Goal: Transaction & Acquisition: Purchase product/service

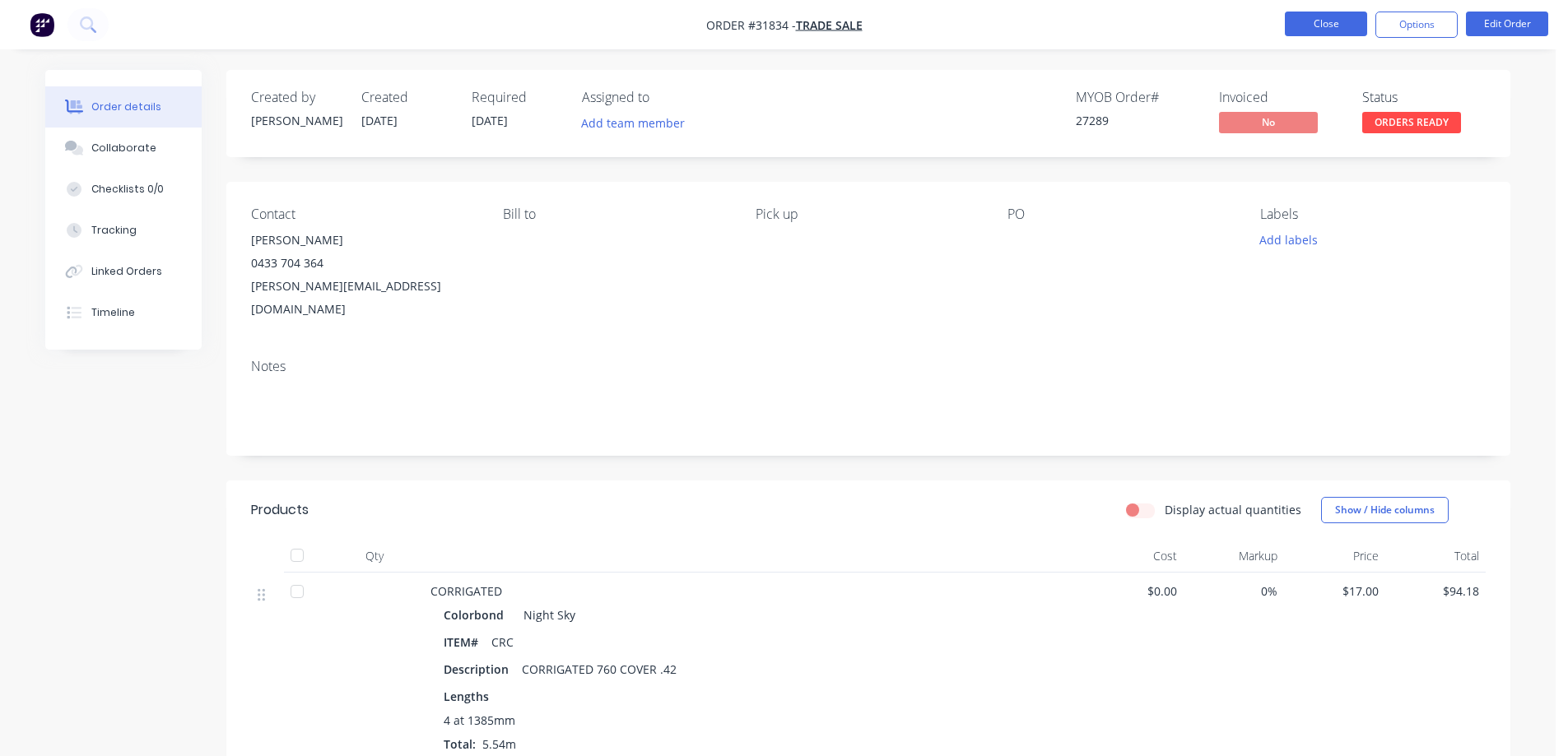
click at [1317, 16] on button "Close" at bounding box center [1325, 24] width 82 height 25
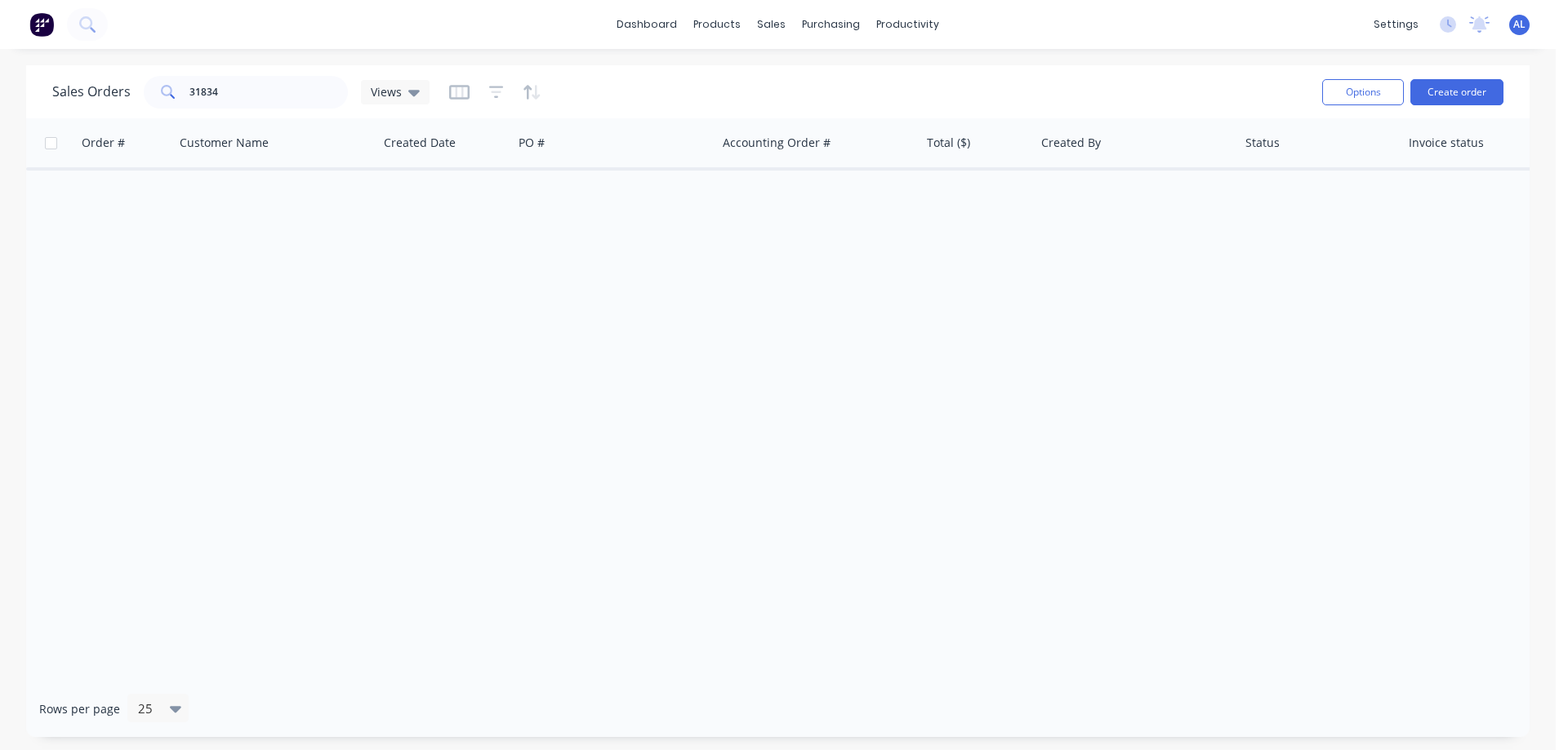
click at [31, 19] on img at bounding box center [42, 25] width 25 height 25
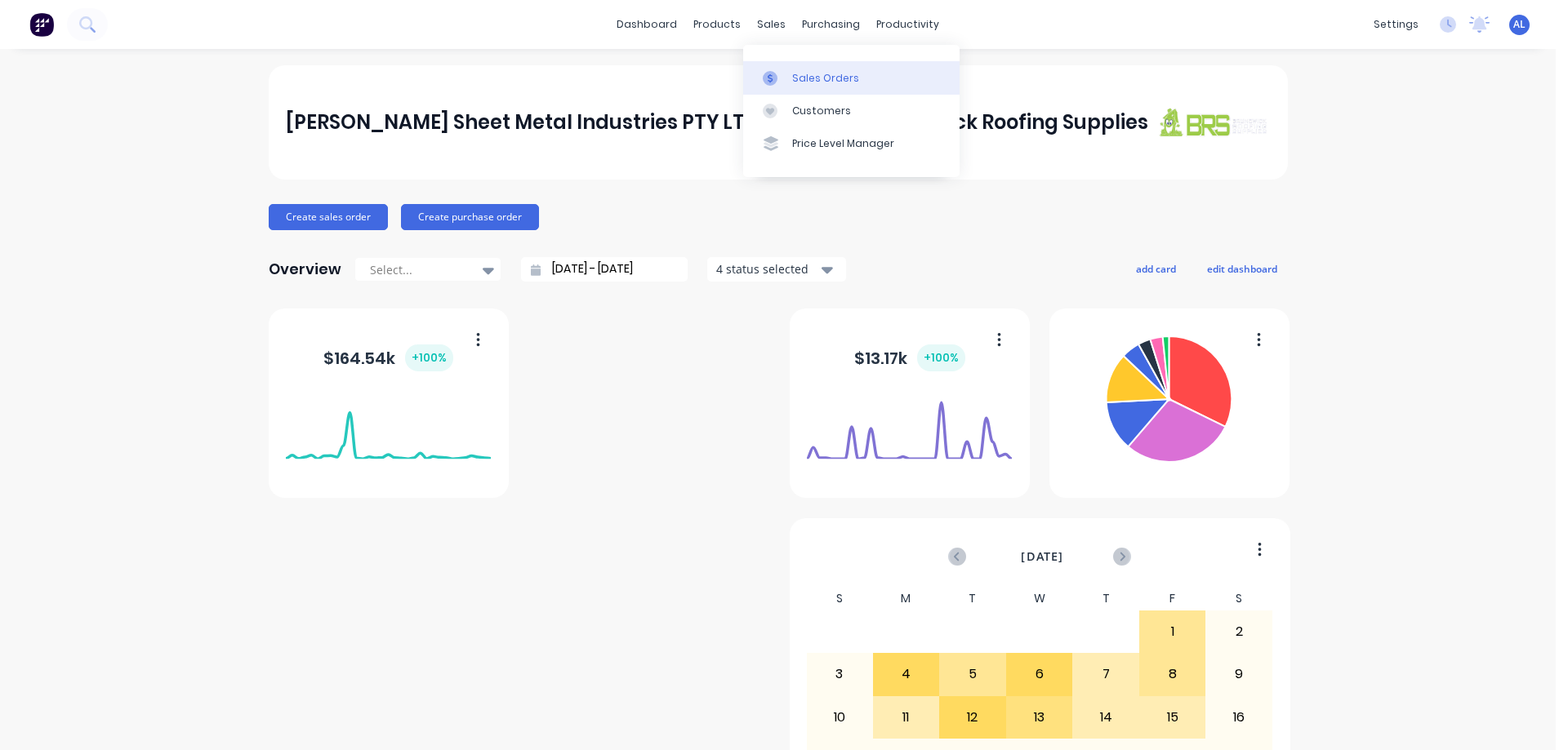
click at [839, 81] on div "Sales Orders" at bounding box center [826, 77] width 67 height 14
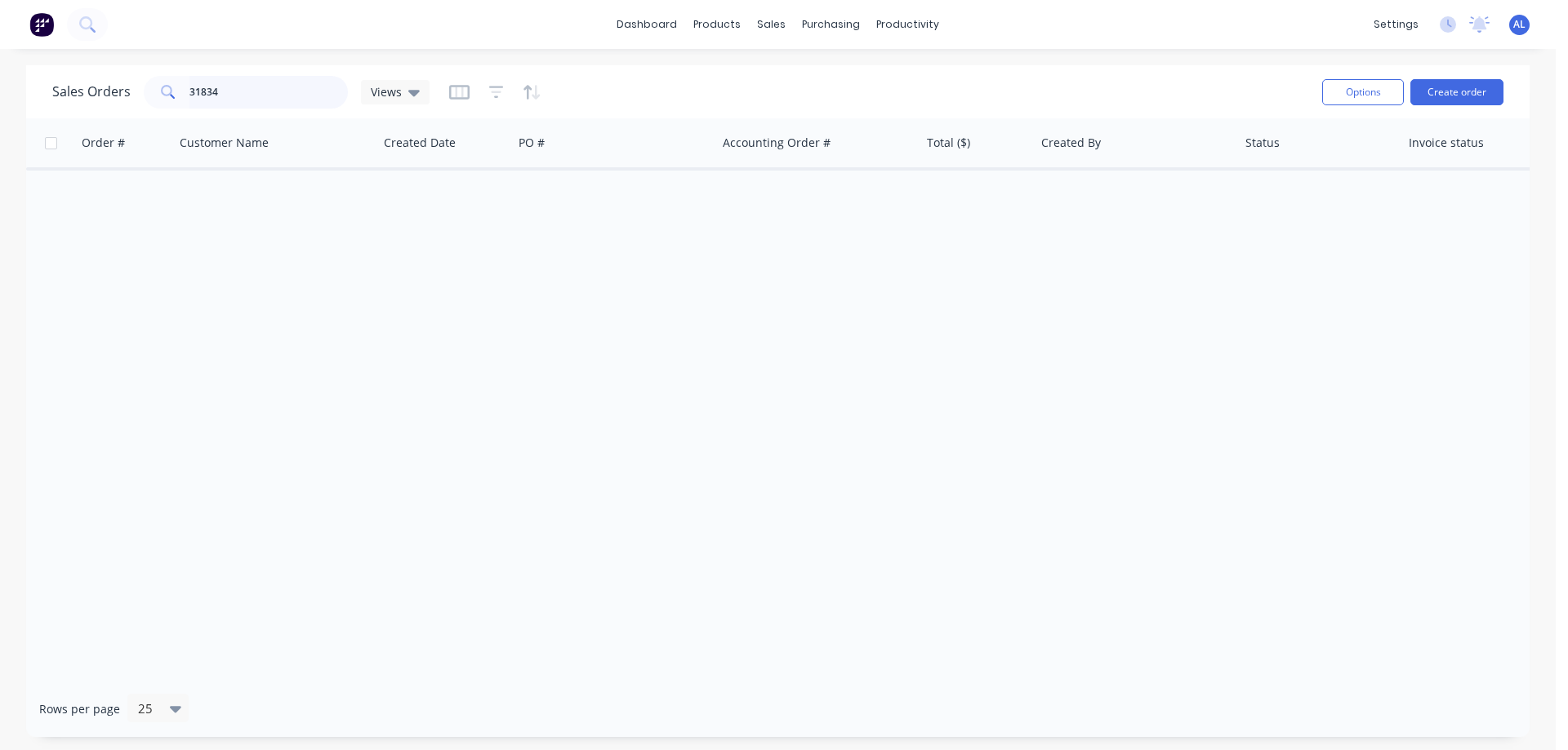
click at [246, 100] on input "31834" at bounding box center [269, 92] width 159 height 33
type input "3"
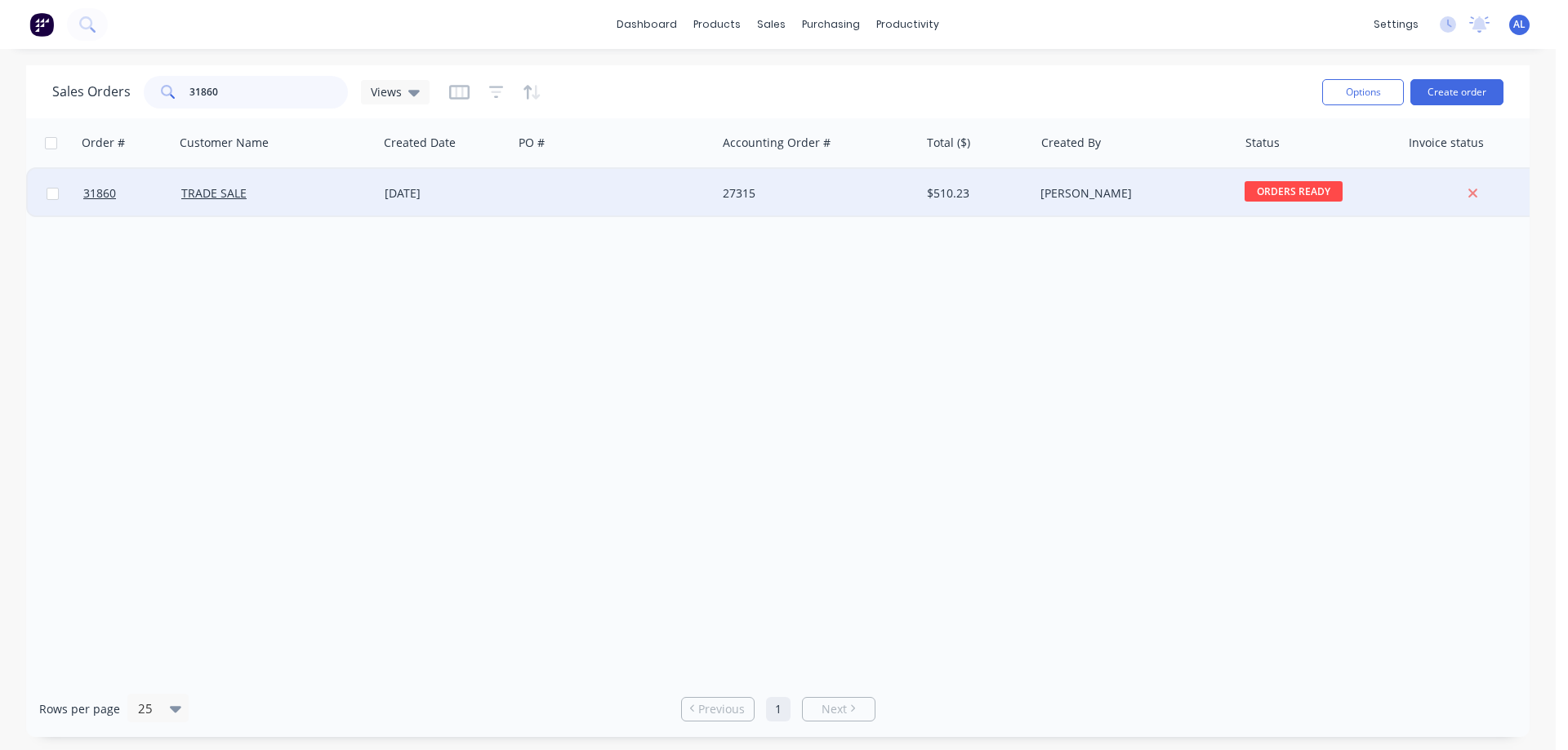
type input "31860"
click at [680, 198] on div at bounding box center [614, 193] width 204 height 49
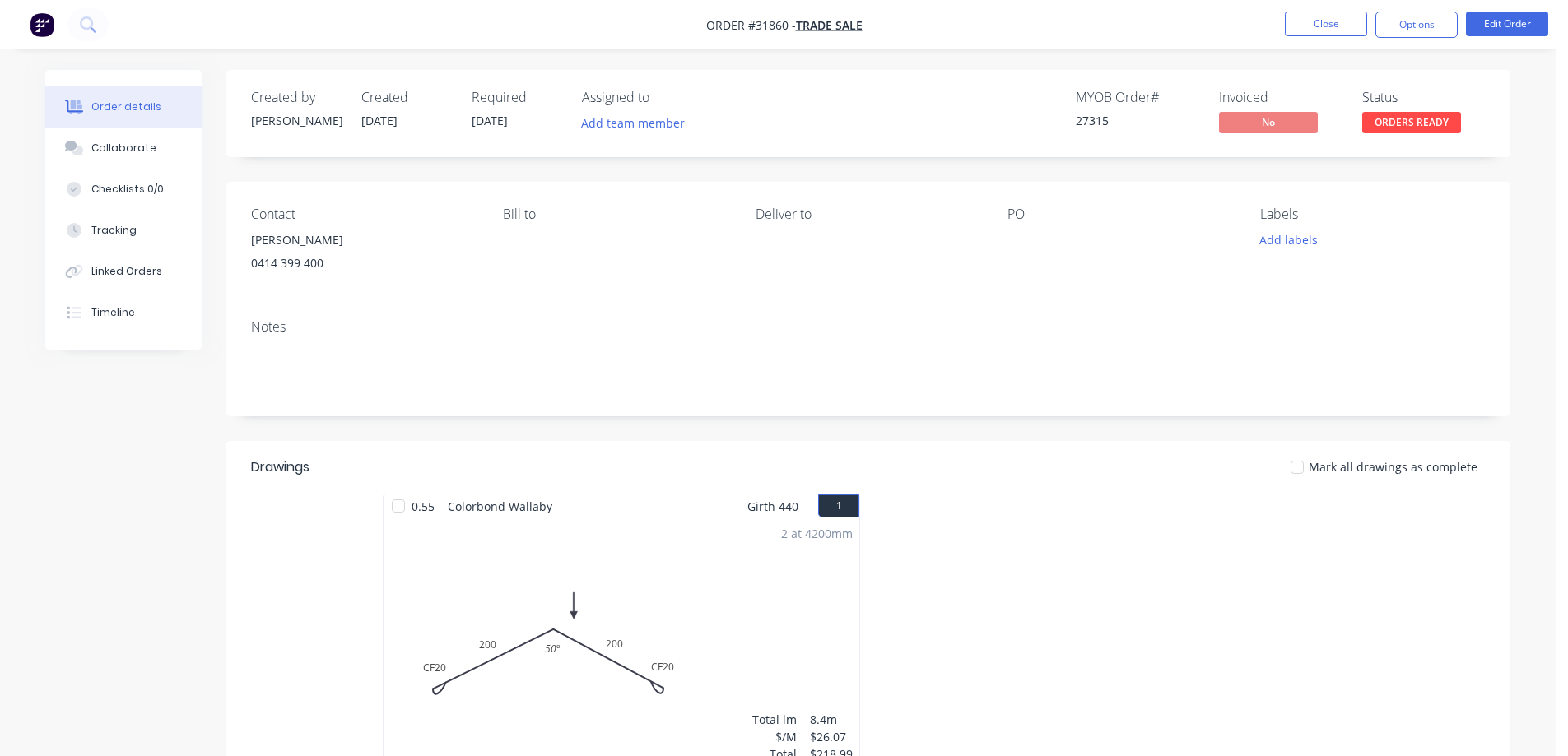
drag, startPoint x: 1394, startPoint y: 25, endPoint x: 1388, endPoint y: 38, distance: 14.3
click at [1395, 25] on button "Options" at bounding box center [1416, 24] width 82 height 26
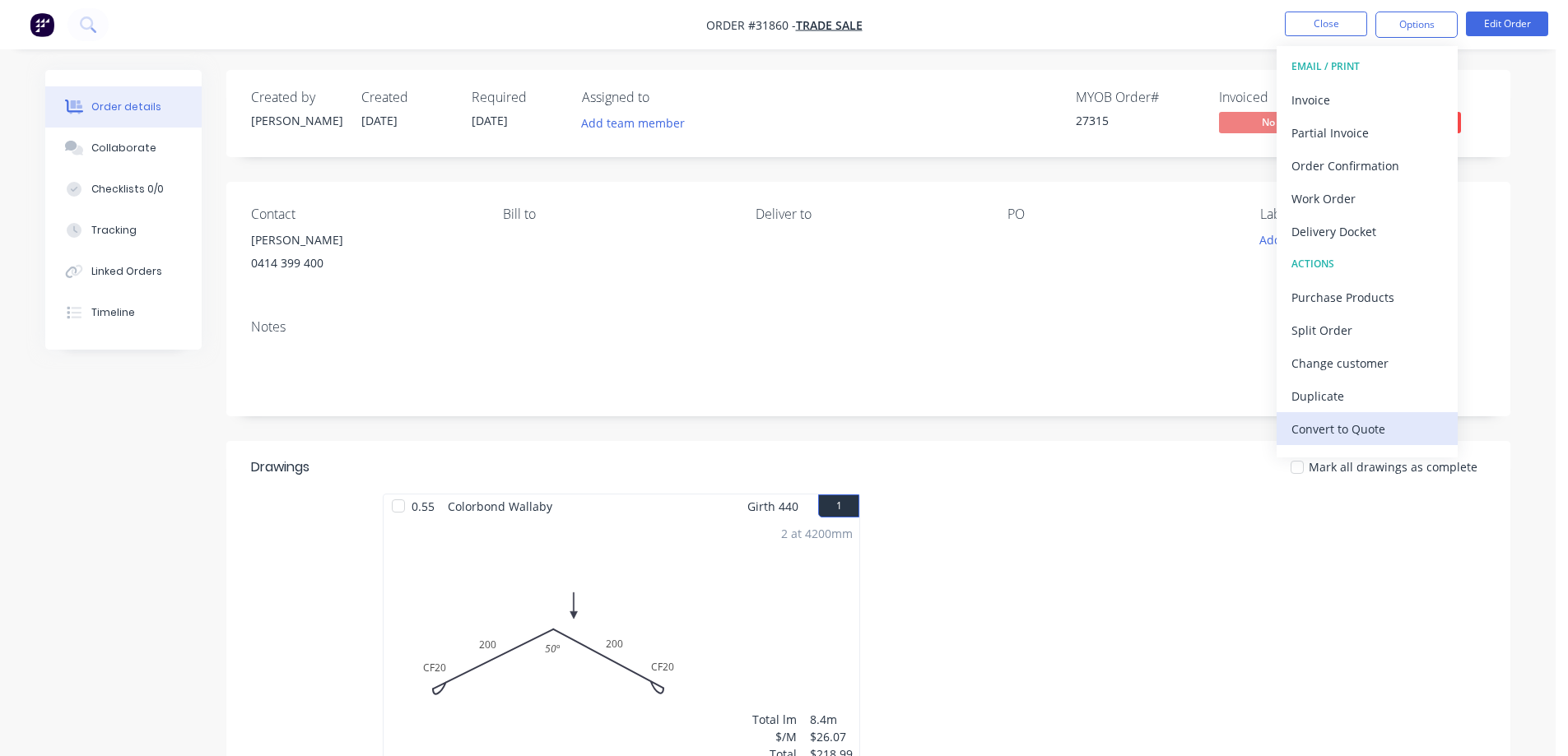
click at [1386, 435] on div "Convert to Quote" at bounding box center [1366, 429] width 151 height 24
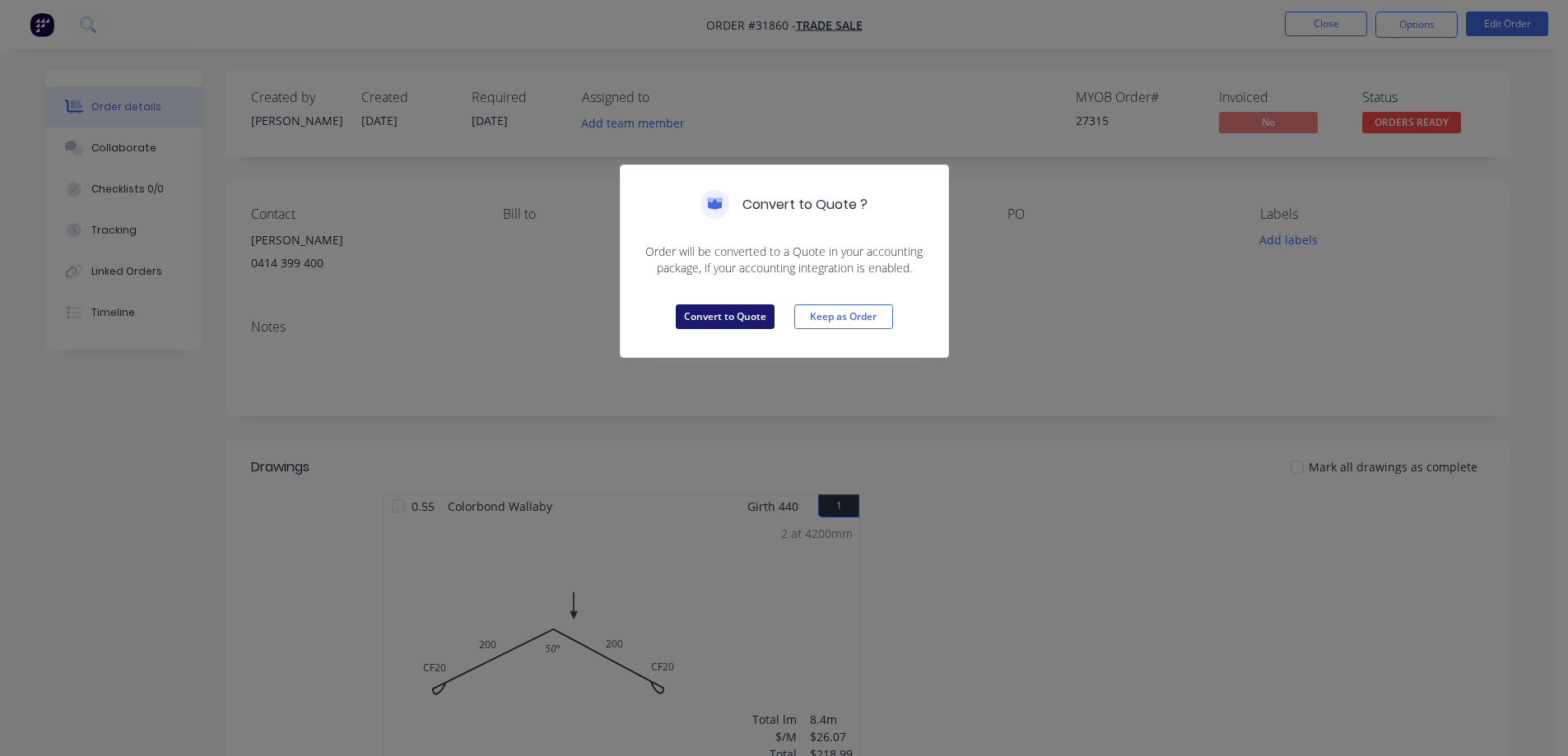
click at [711, 313] on button "Convert to Quote" at bounding box center [725, 317] width 98 height 25
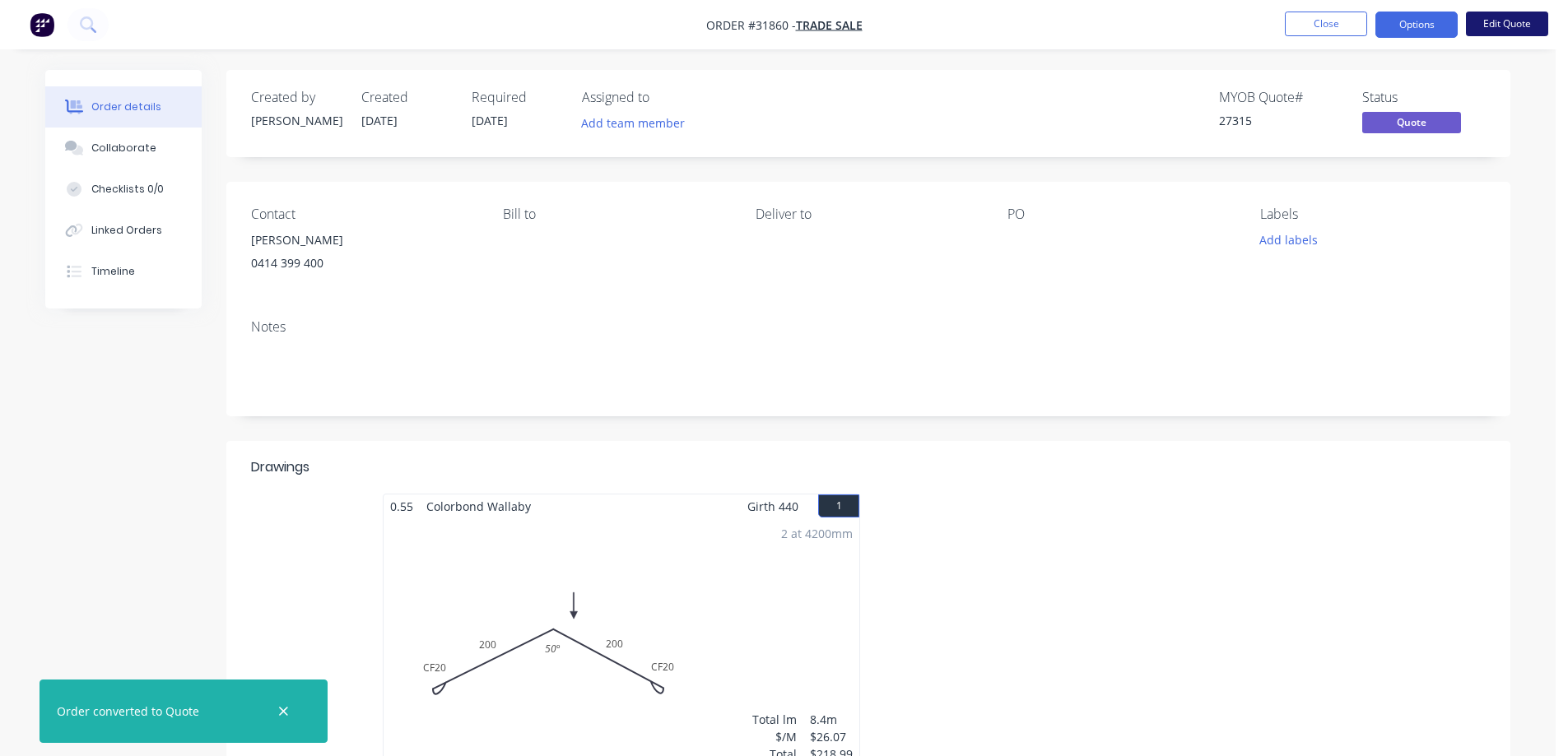
click at [1503, 25] on button "Edit Quote" at bounding box center [1506, 24] width 82 height 25
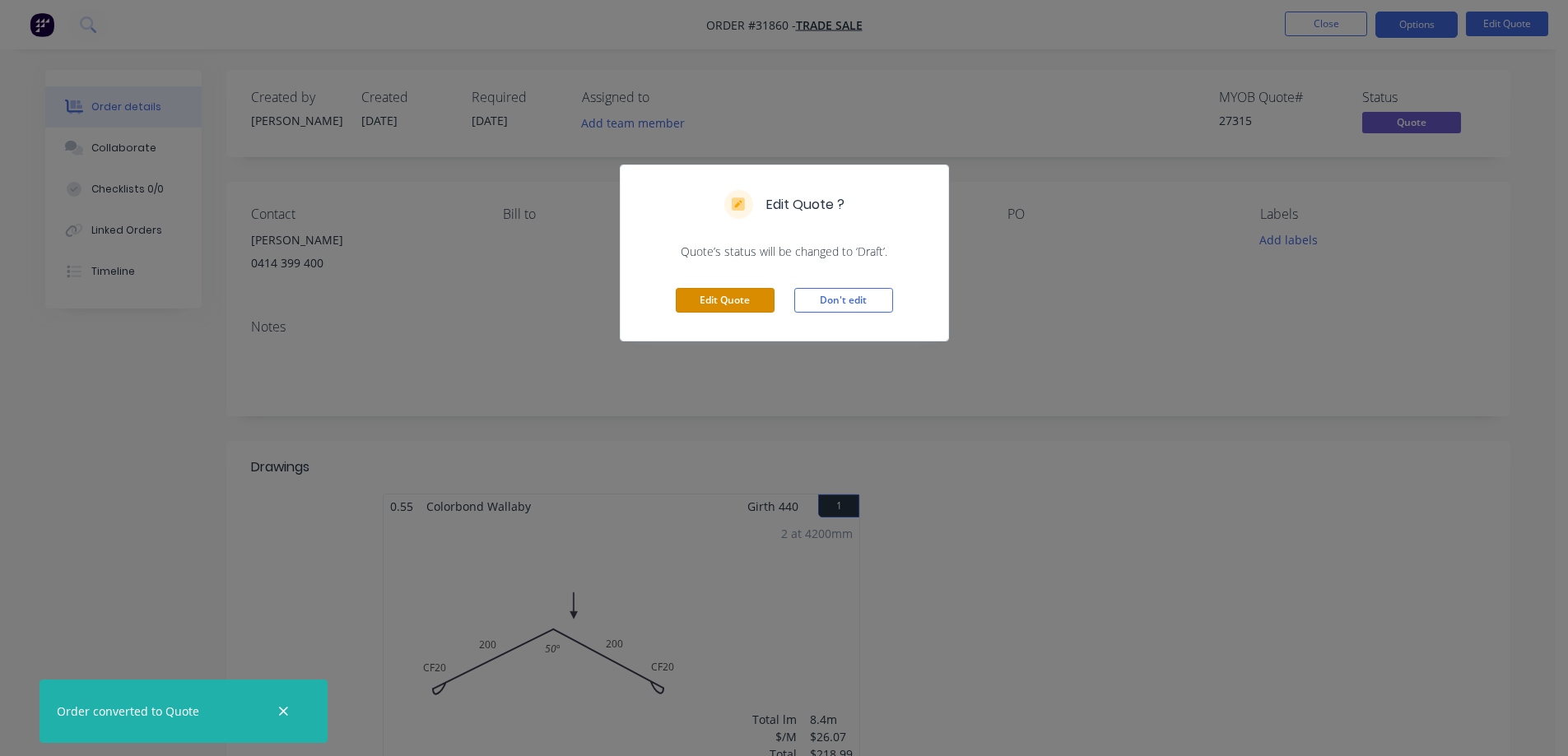
click at [759, 304] on button "Edit Quote" at bounding box center [725, 301] width 98 height 25
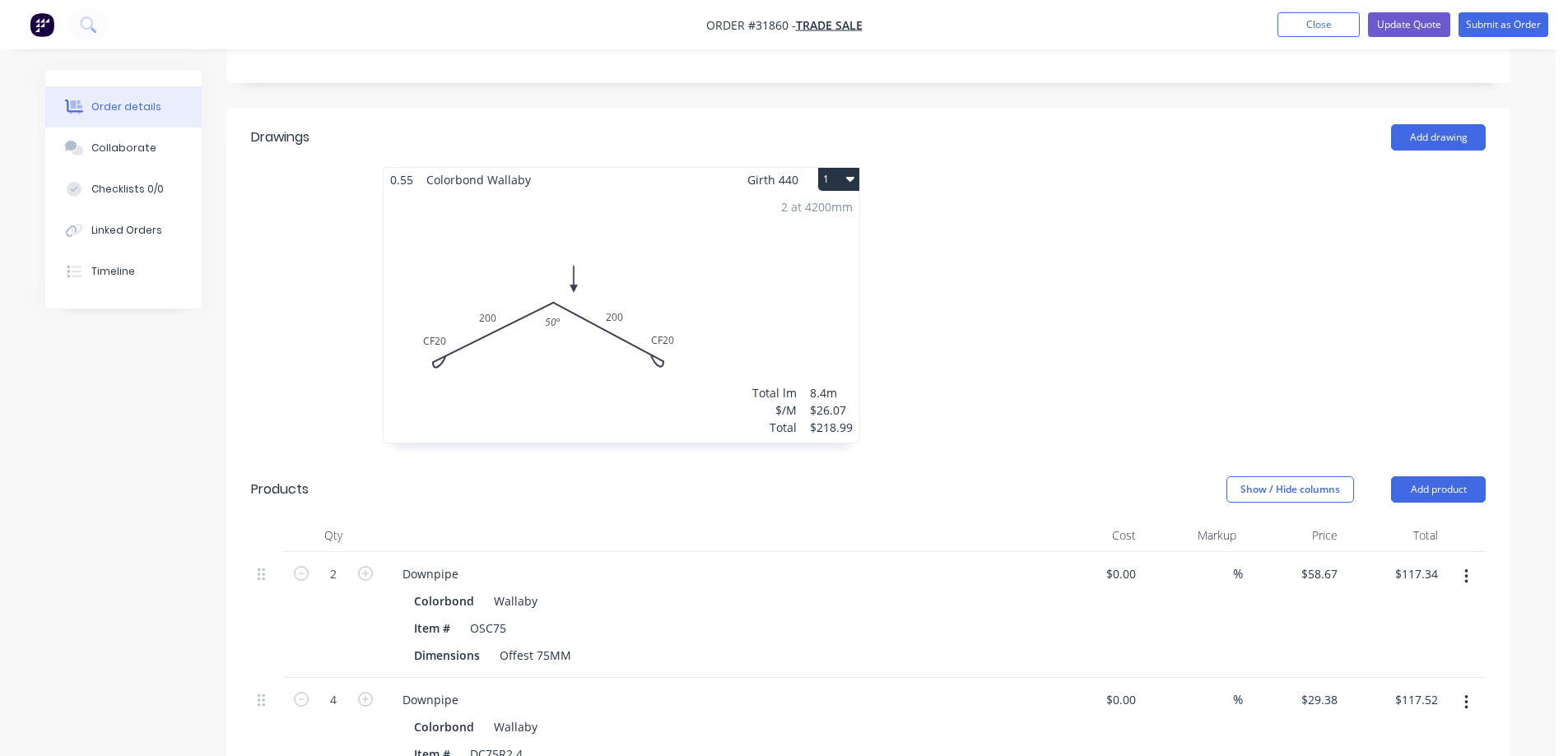
scroll to position [165, 0]
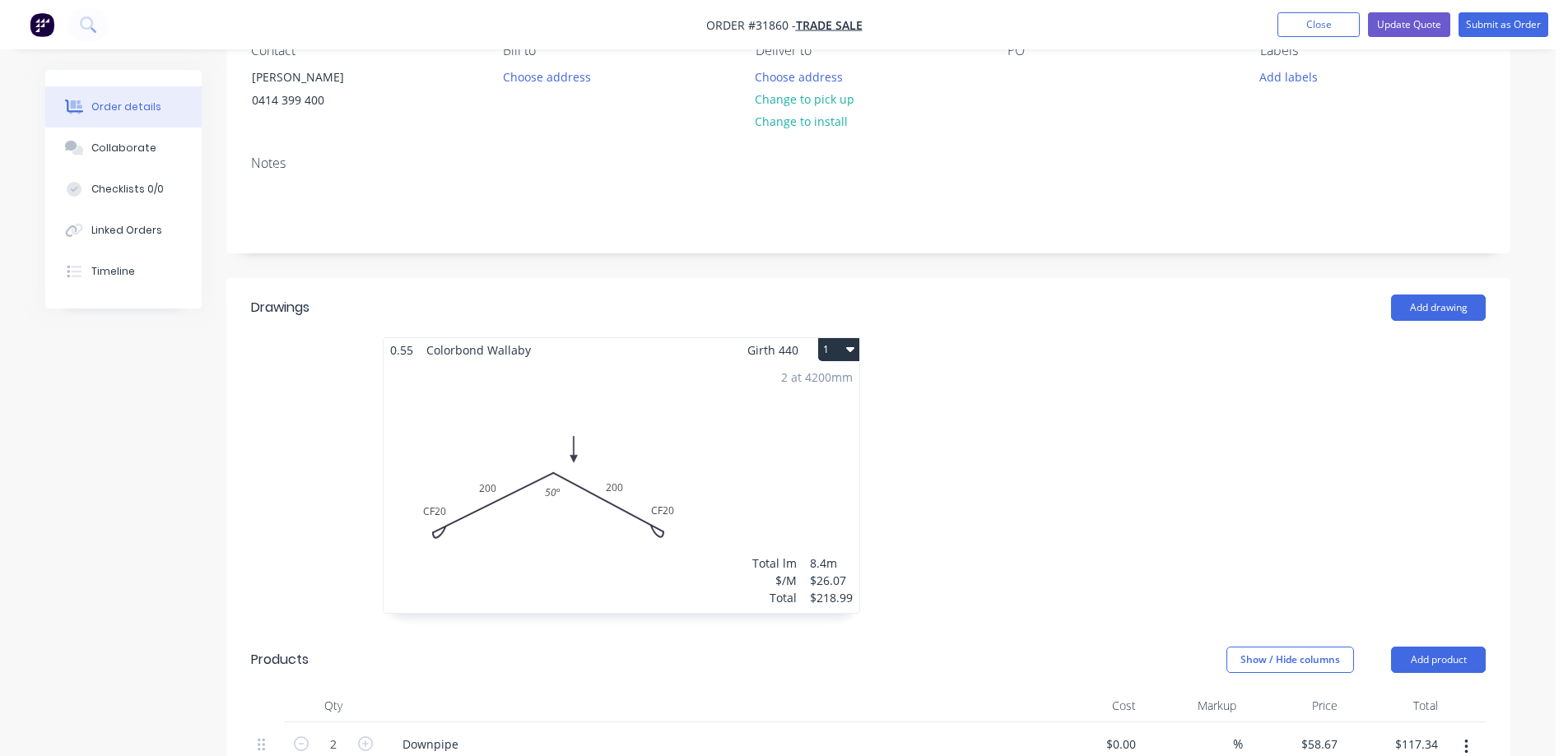
click at [852, 345] on icon "button" at bounding box center [850, 349] width 9 height 14
click at [798, 455] on div "Delete" at bounding box center [780, 455] width 126 height 24
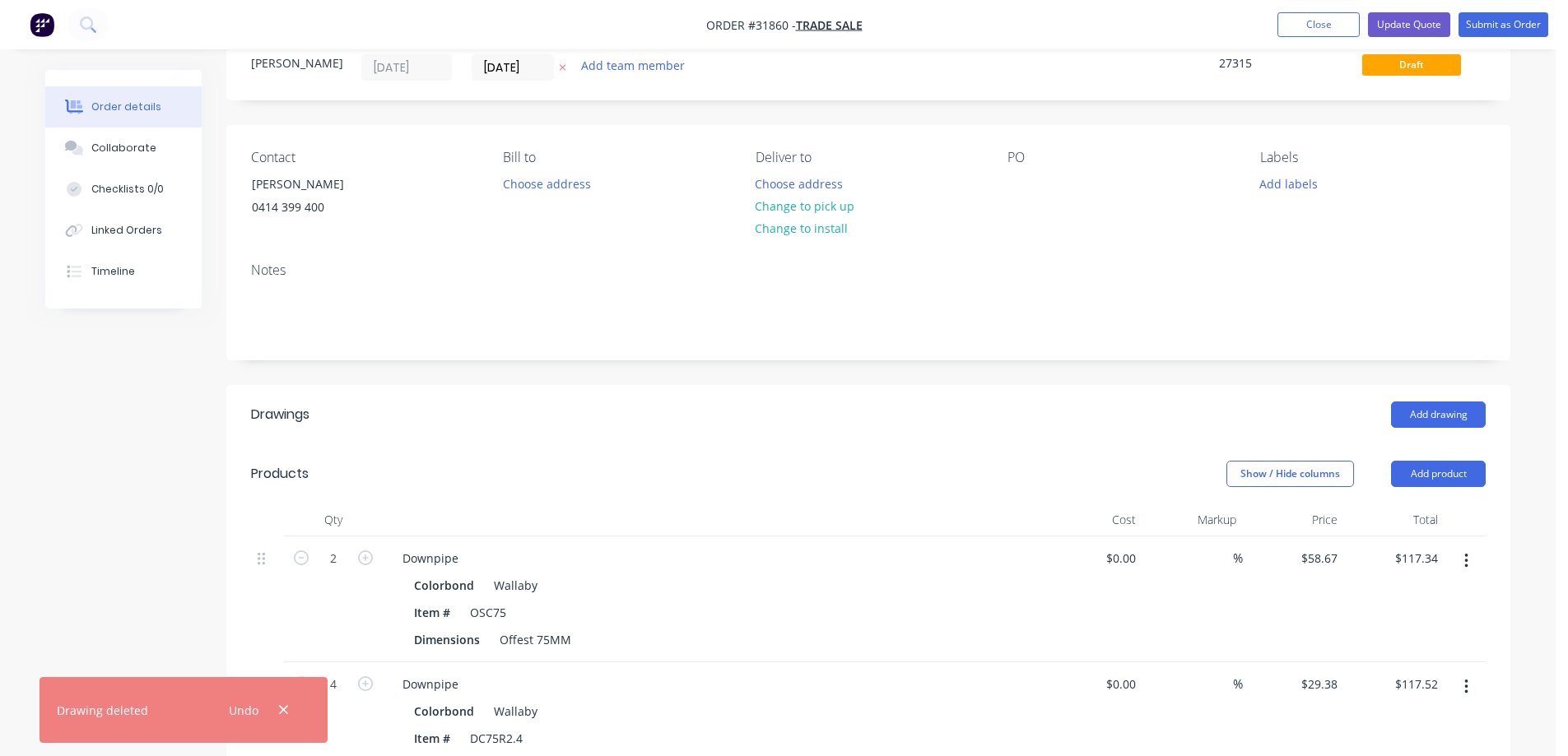
scroll to position [0, 0]
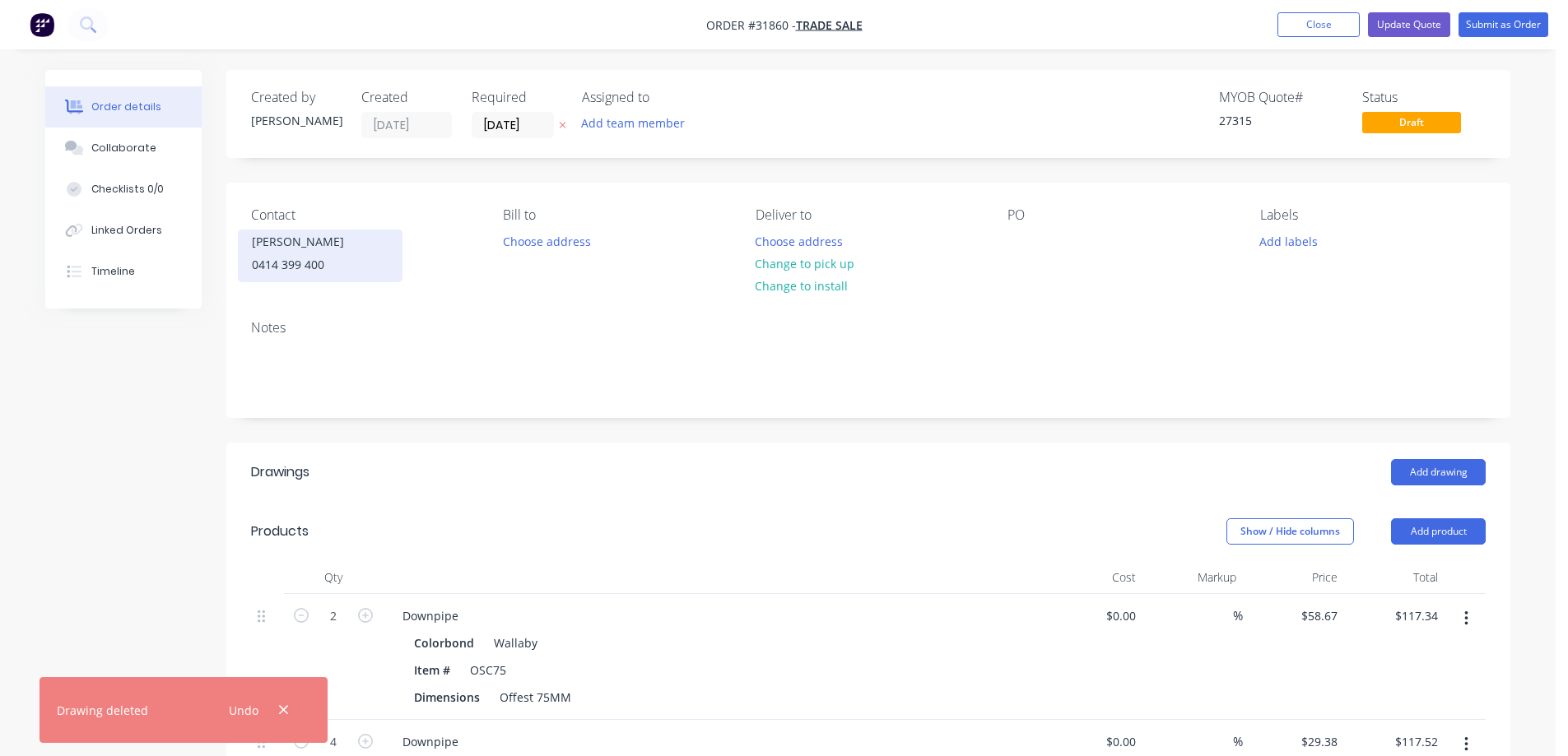
click at [306, 246] on div "[PERSON_NAME]" at bounding box center [320, 242] width 137 height 23
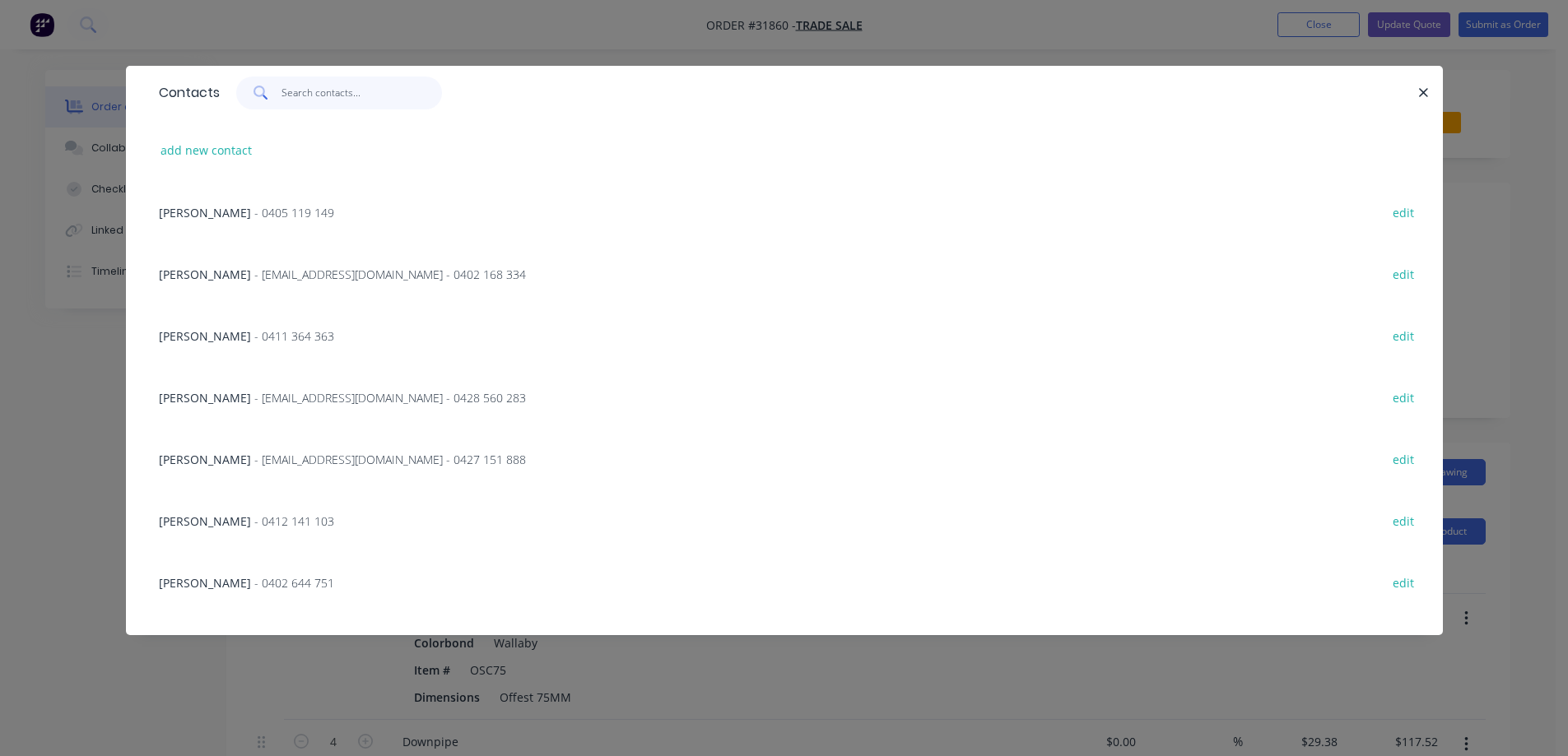
click at [324, 92] on input "text" at bounding box center [362, 93] width 160 height 33
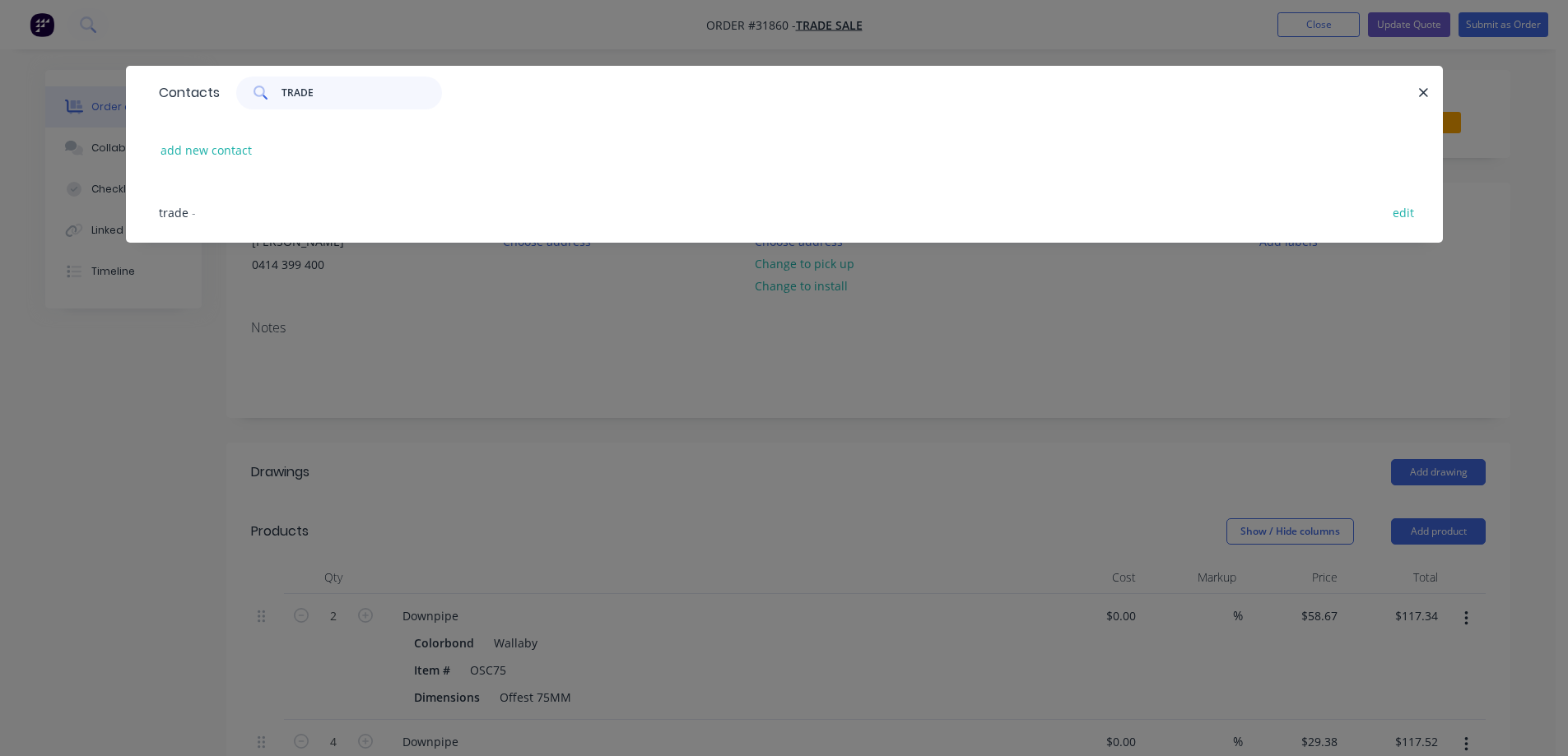
type input "TRADE"
click at [188, 217] on div "trade -" at bounding box center [177, 213] width 37 height 17
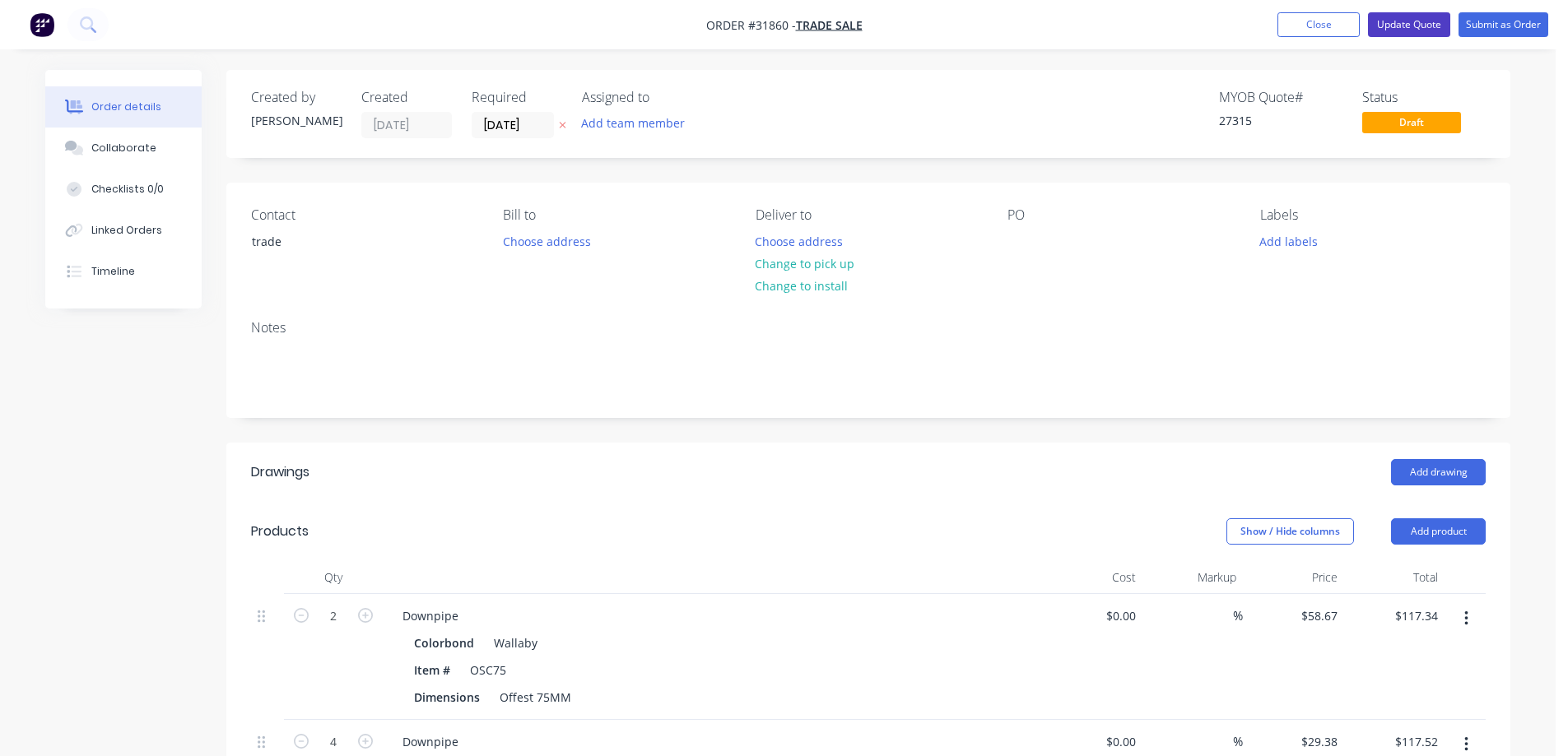
click at [1419, 29] on button "Update Quote" at bounding box center [1408, 25] width 82 height 25
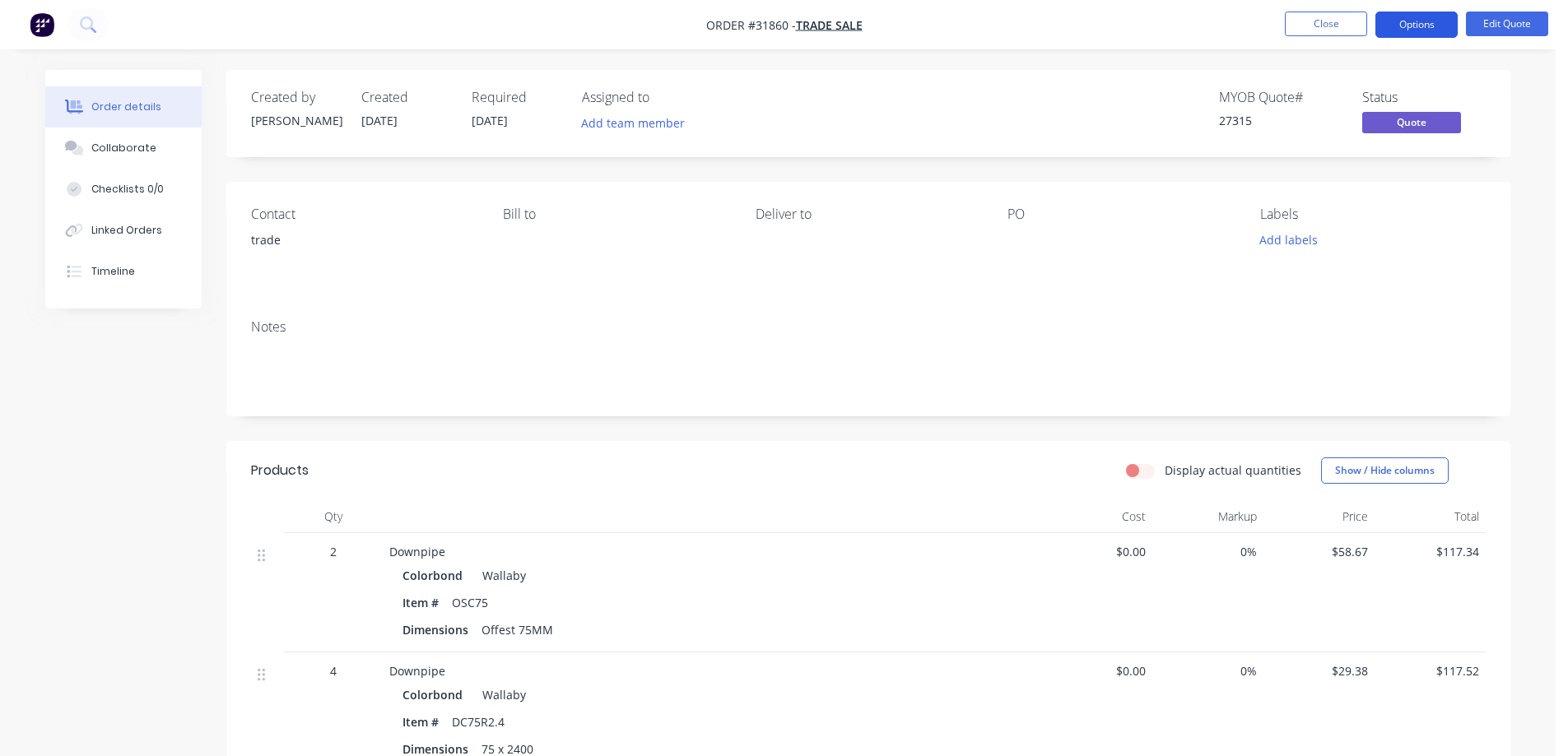
click at [1427, 27] on button "Options" at bounding box center [1416, 24] width 82 height 26
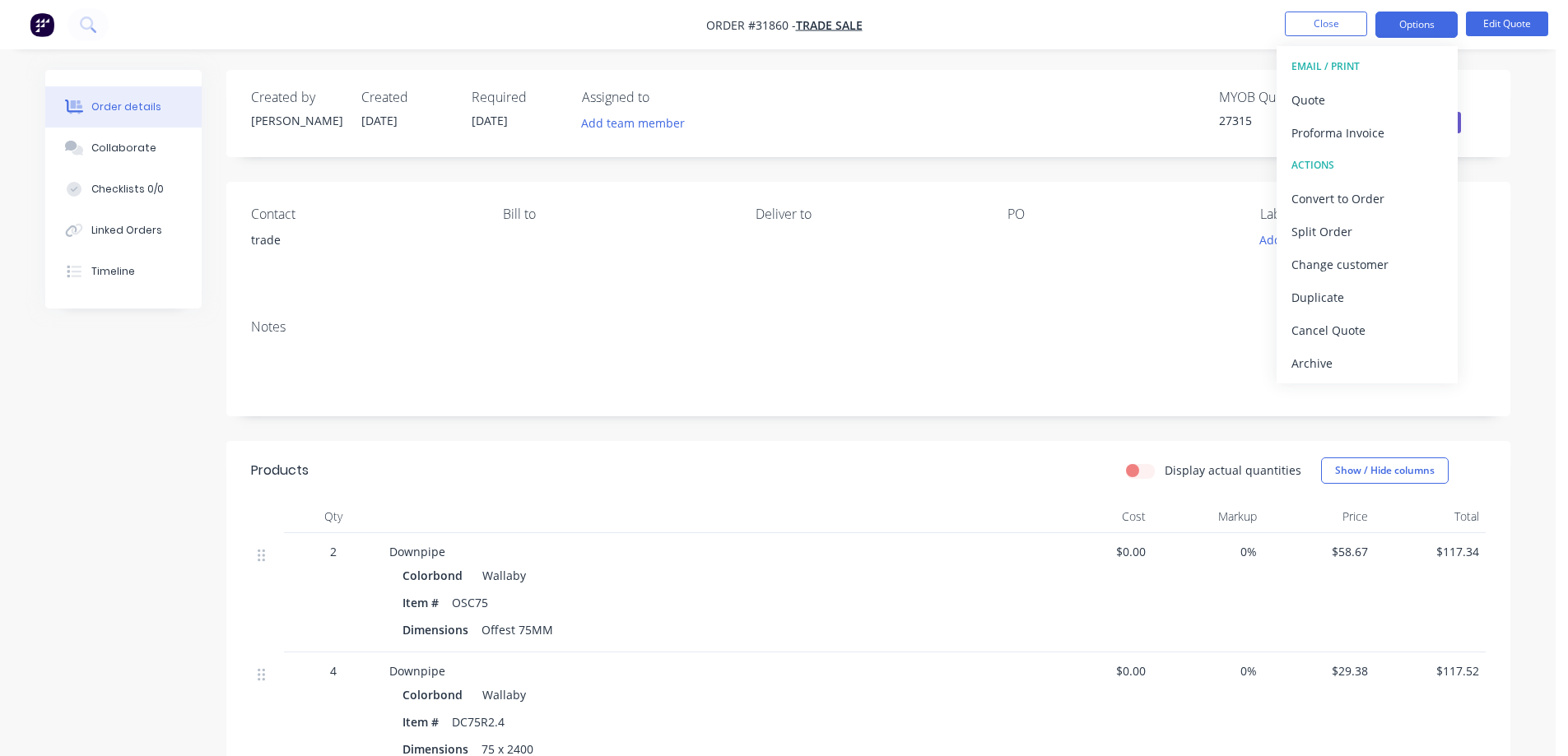
click at [1522, 97] on div "Order details Collaborate Checklists 0/0 Linked Orders Timeline Order details C…" at bounding box center [777, 628] width 1498 height 1115
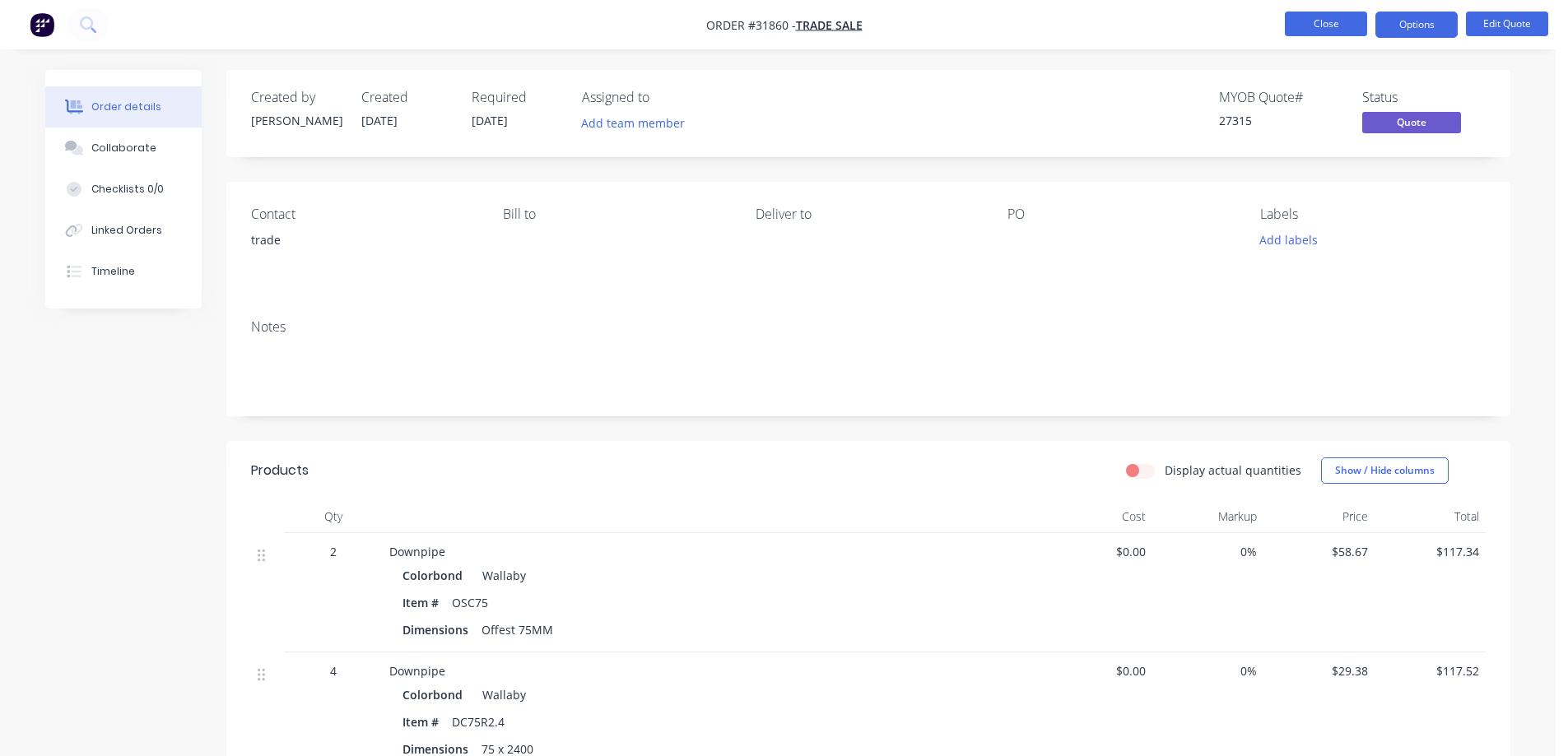
click at [1322, 25] on button "Close" at bounding box center [1325, 24] width 82 height 25
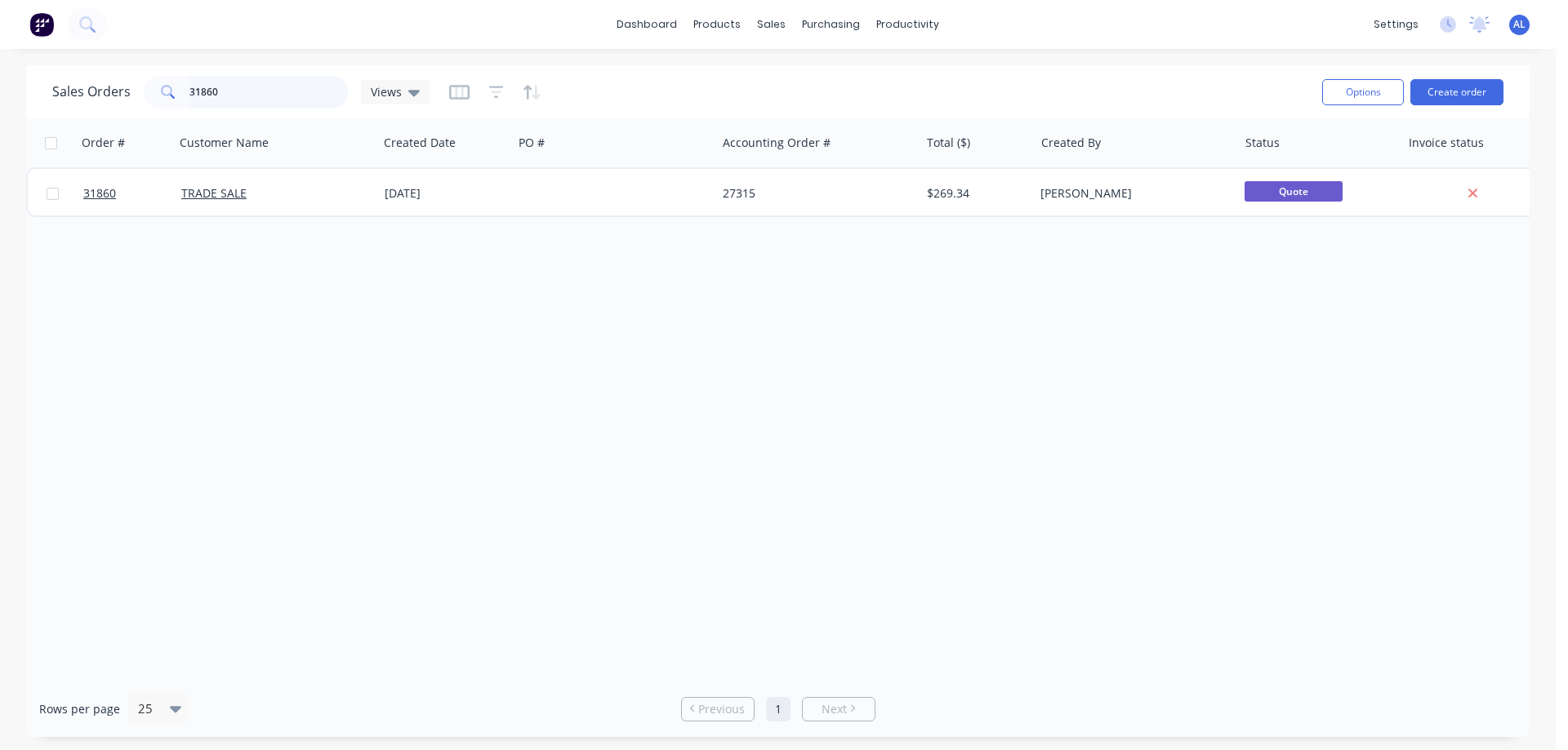
click at [254, 77] on input "31860" at bounding box center [269, 92] width 159 height 33
type input "3"
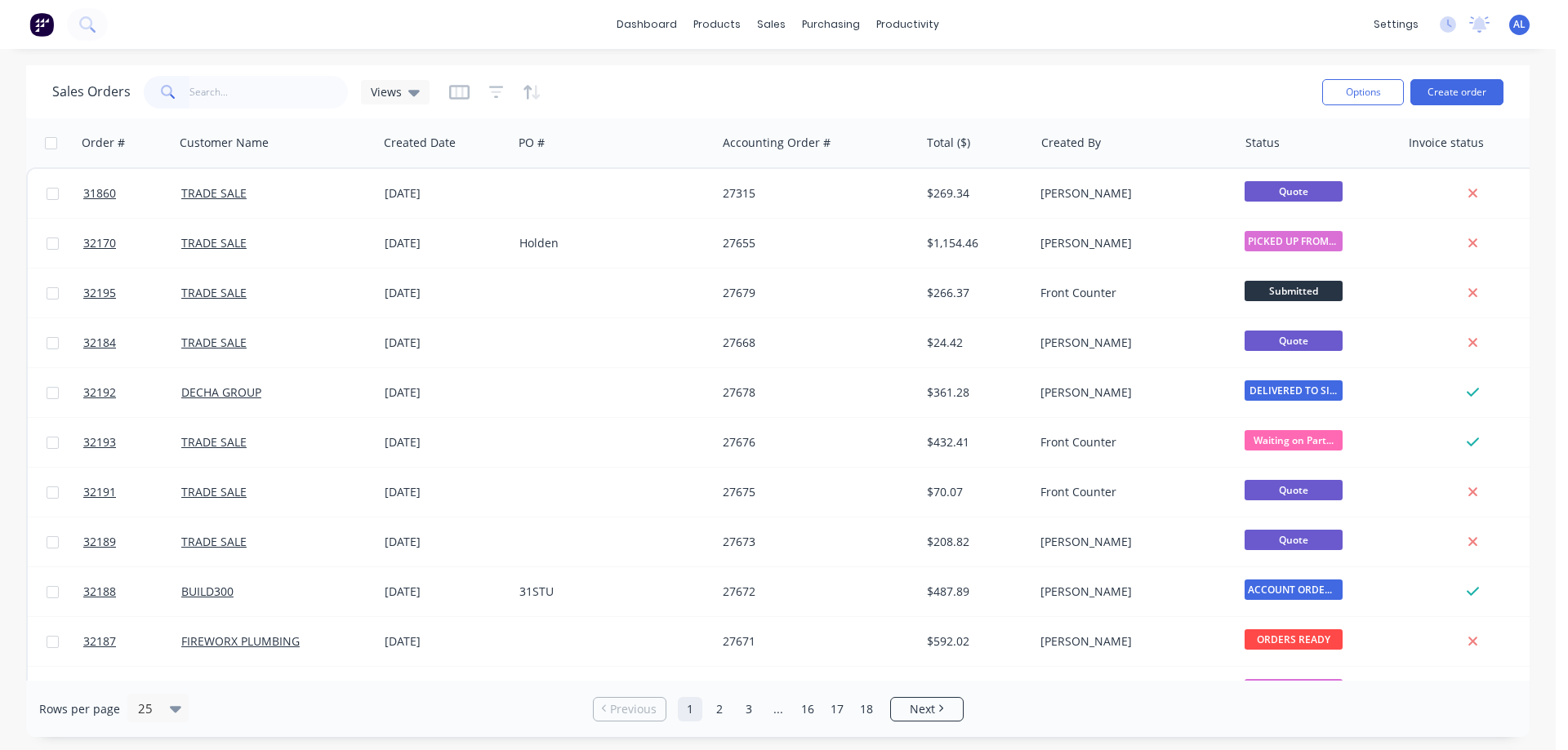
click at [40, 26] on img at bounding box center [42, 25] width 25 height 25
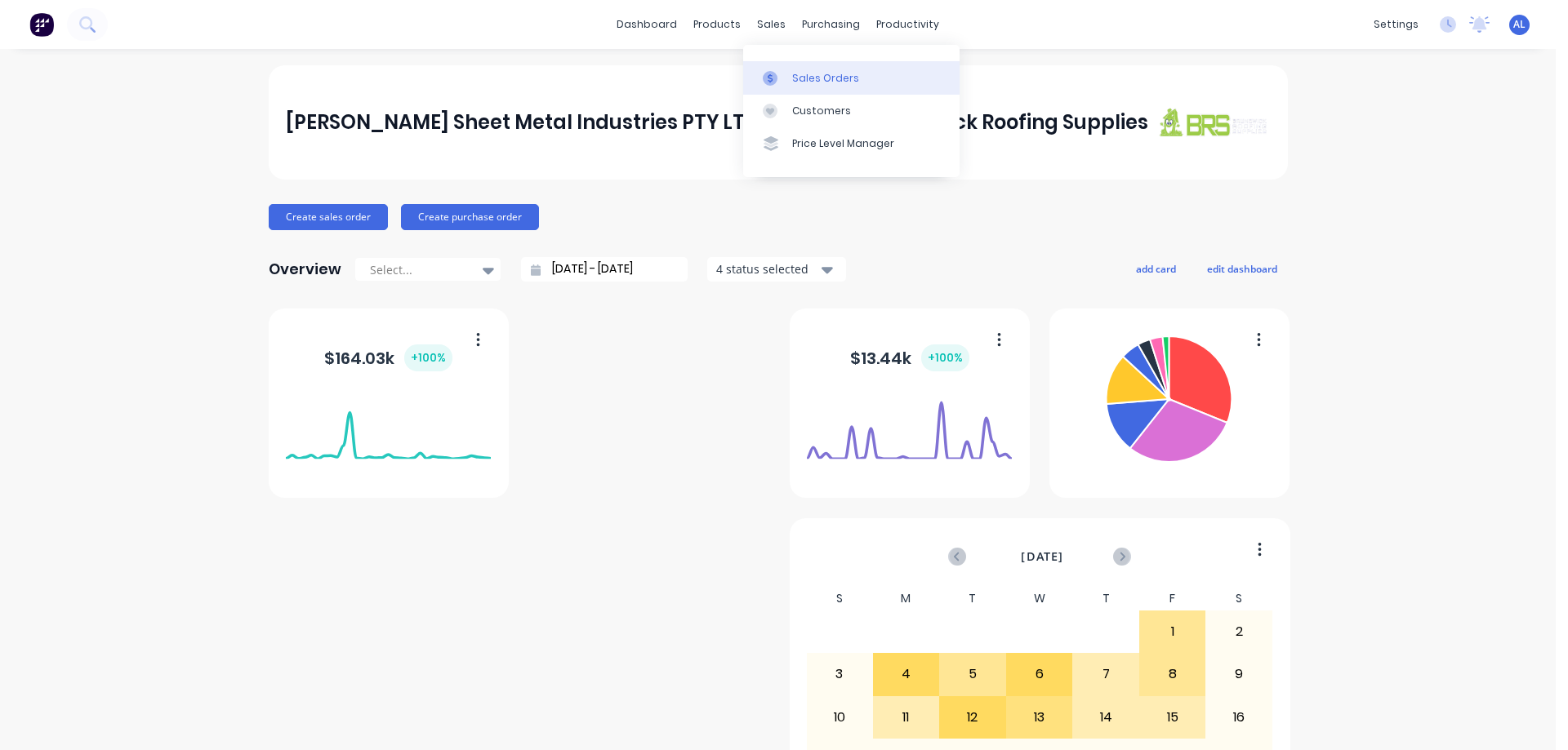
click at [830, 76] on div "Sales Orders" at bounding box center [826, 77] width 67 height 14
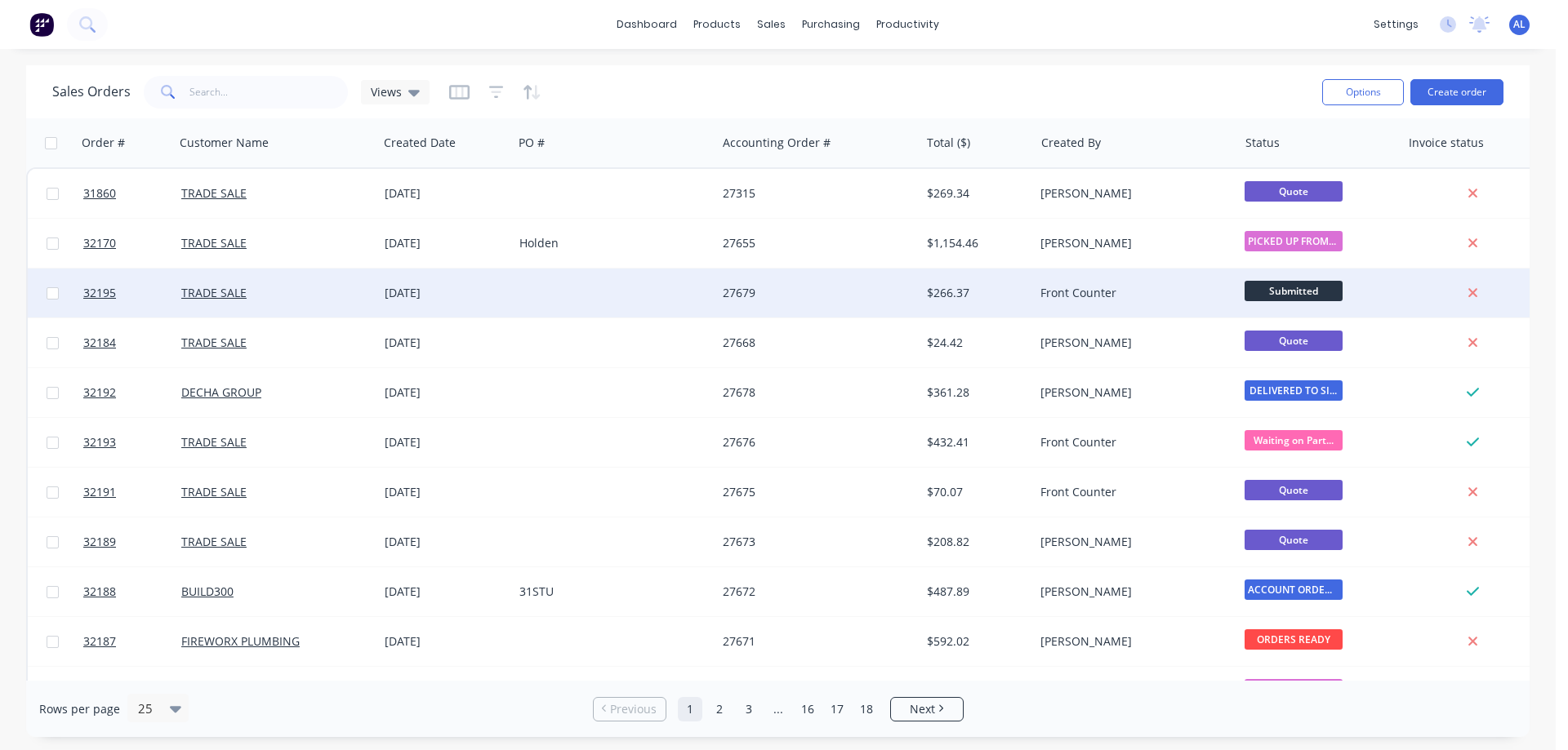
click at [920, 283] on div "$266.37" at bounding box center [977, 293] width 114 height 49
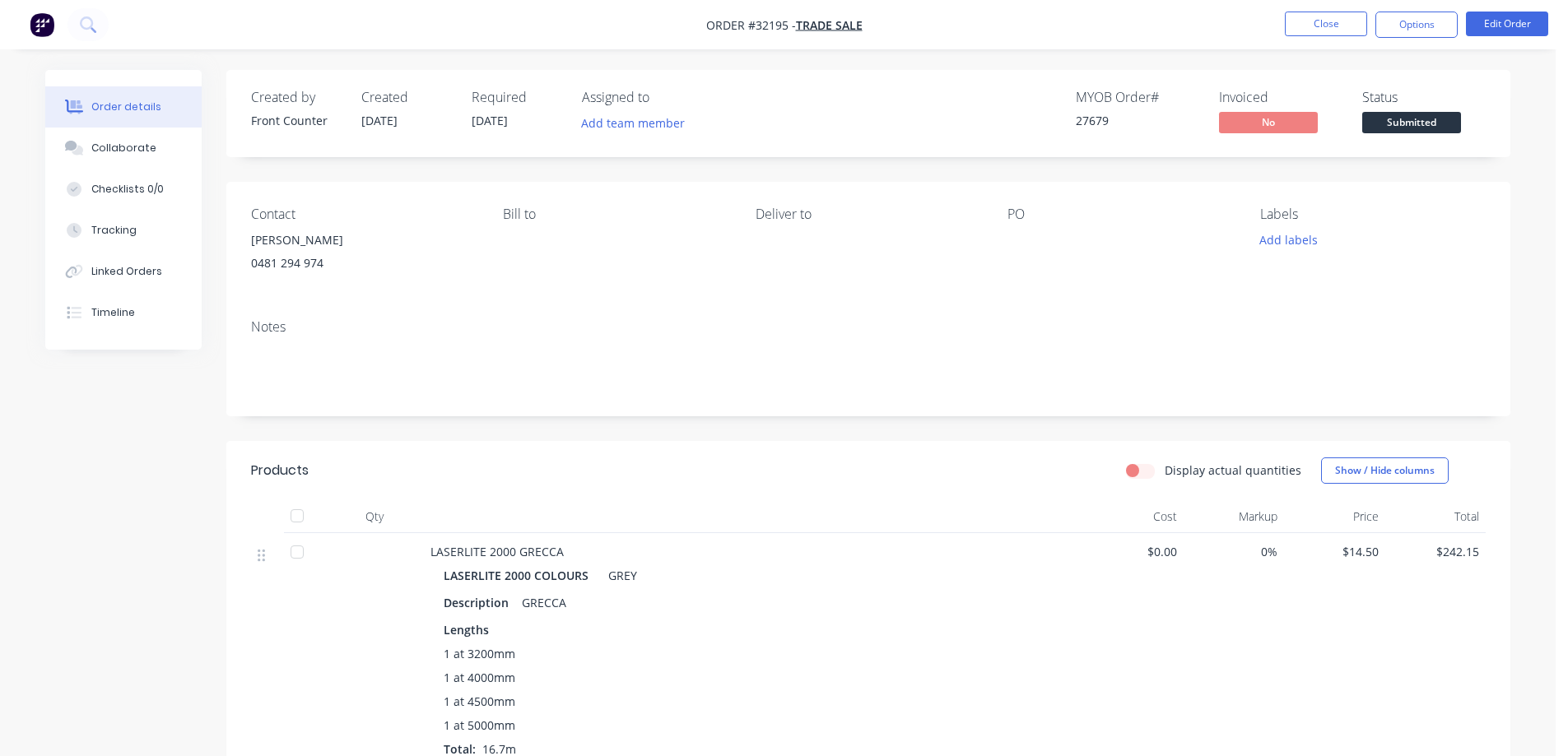
click at [1410, 117] on span "Submitted" at bounding box center [1411, 122] width 98 height 20
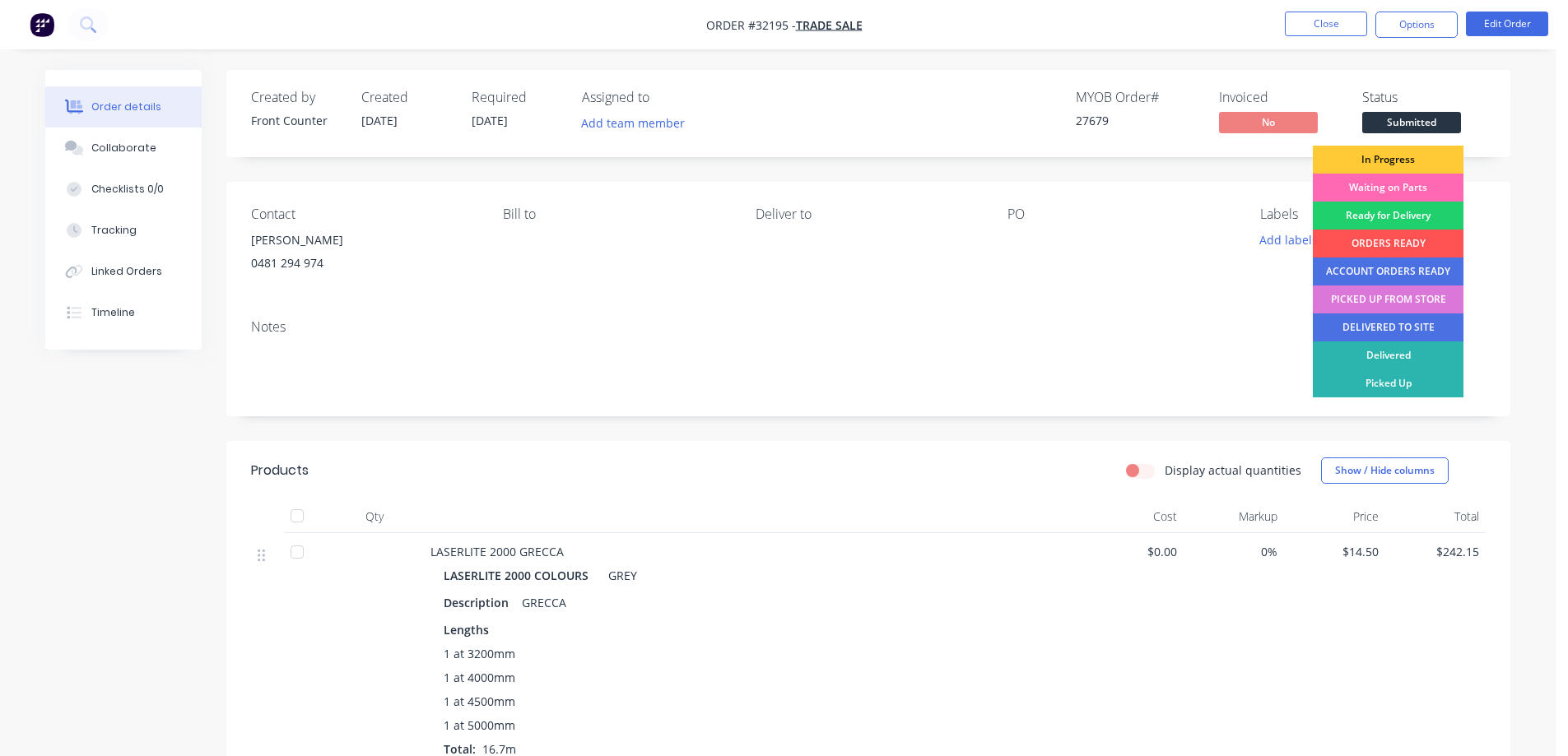
click at [1402, 183] on div "Waiting on Parts" at bounding box center [1388, 187] width 150 height 28
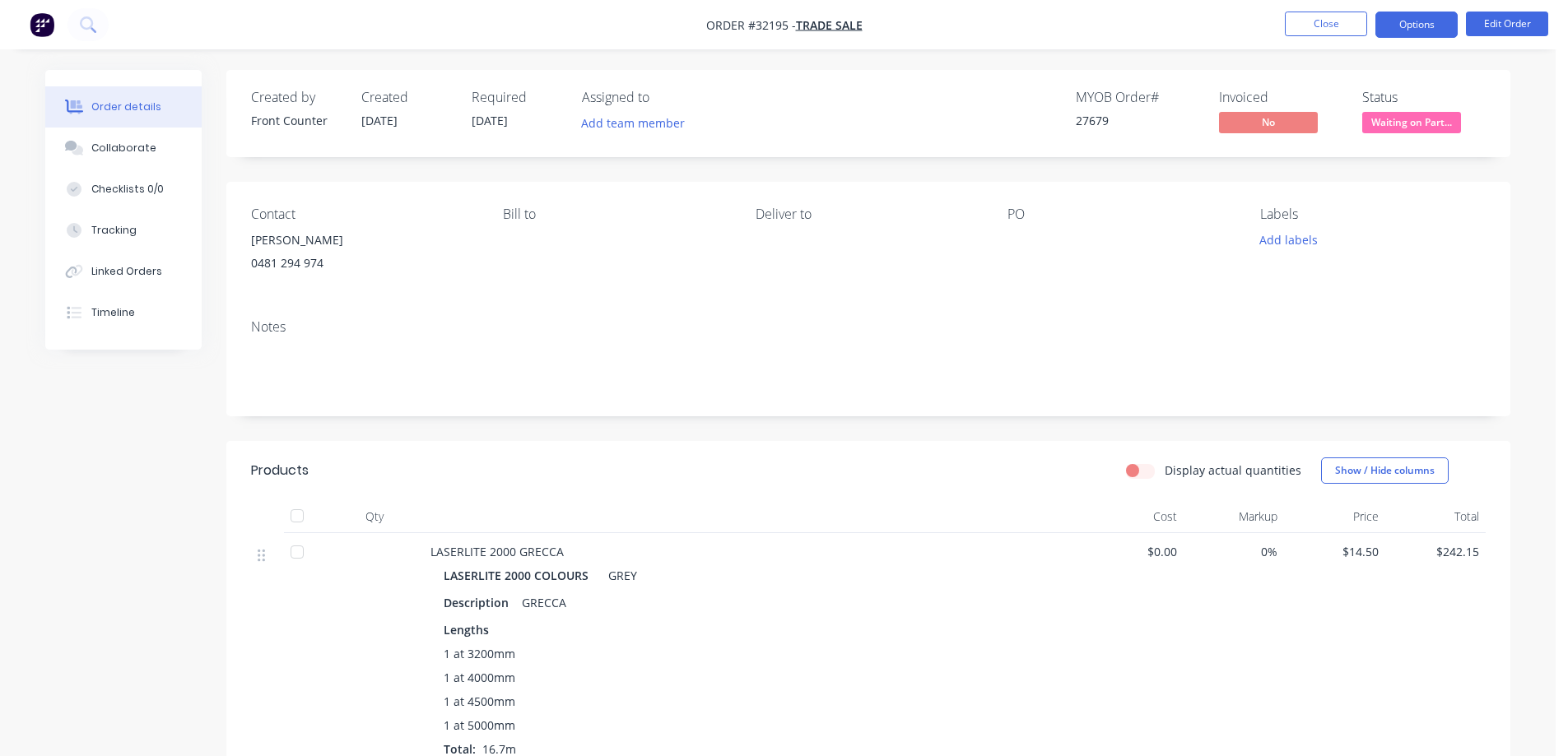
click at [1403, 32] on button "Options" at bounding box center [1416, 24] width 82 height 26
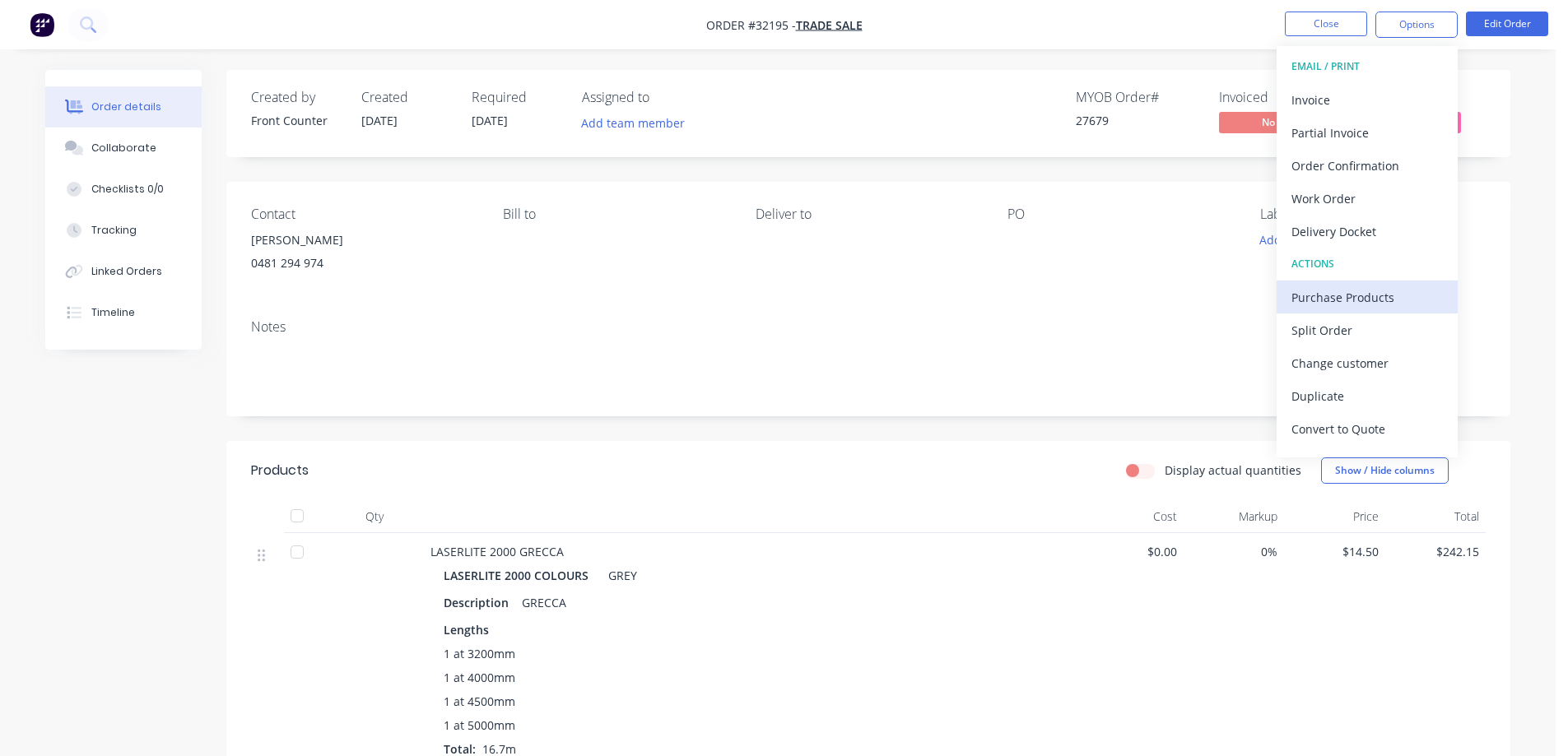
click at [1406, 295] on div "Purchase Products" at bounding box center [1366, 297] width 151 height 24
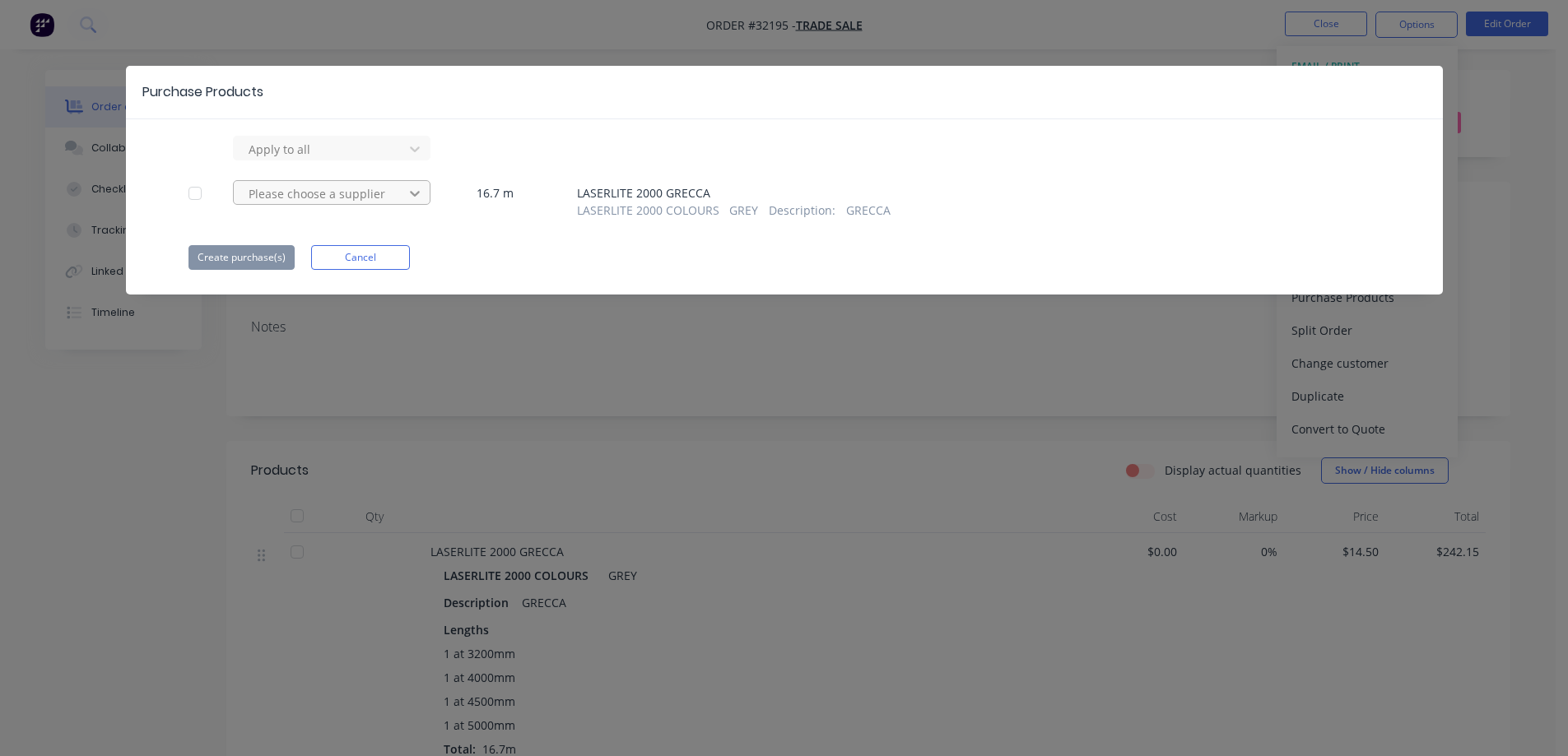
click at [419, 157] on icon at bounding box center [415, 148] width 16 height 16
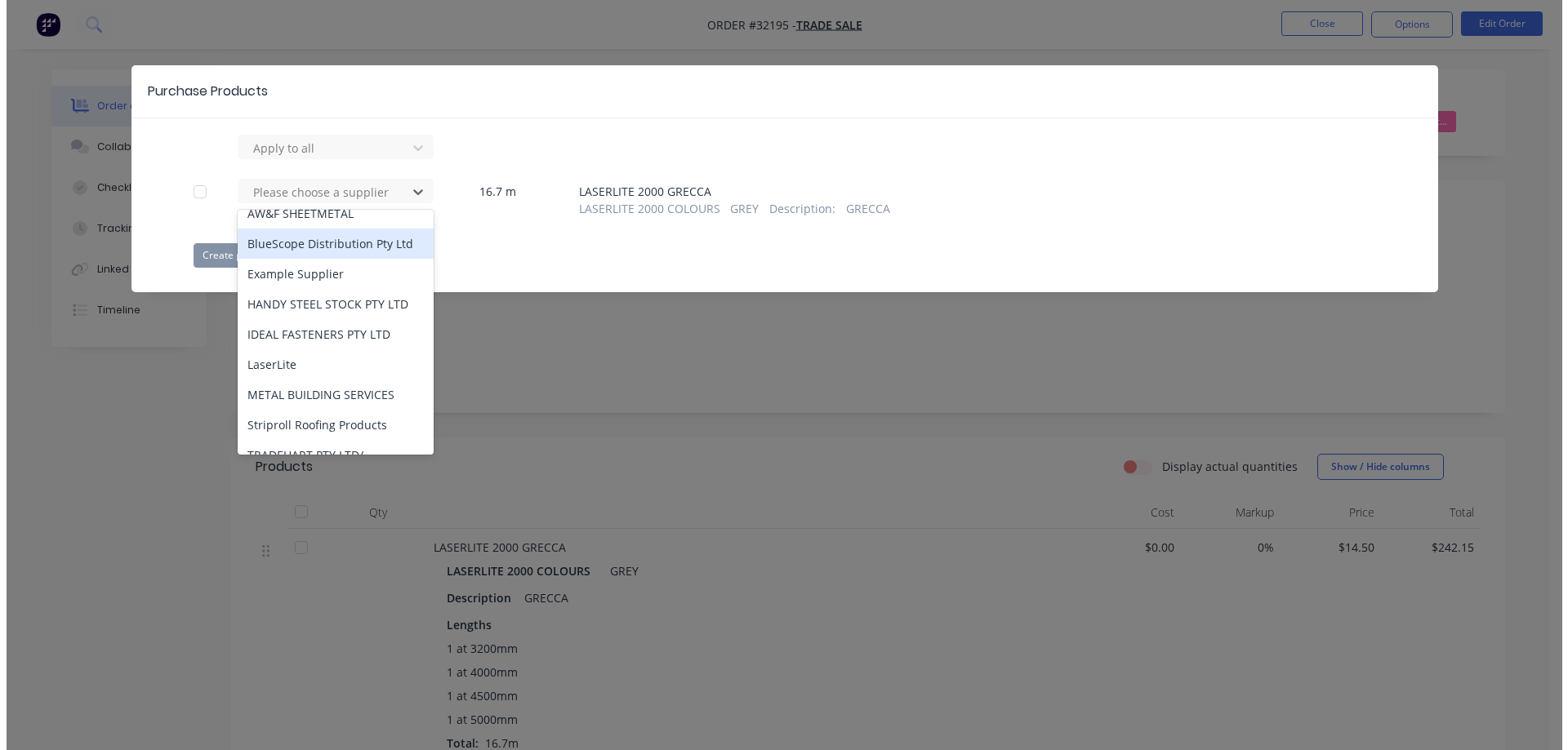
scroll to position [164, 0]
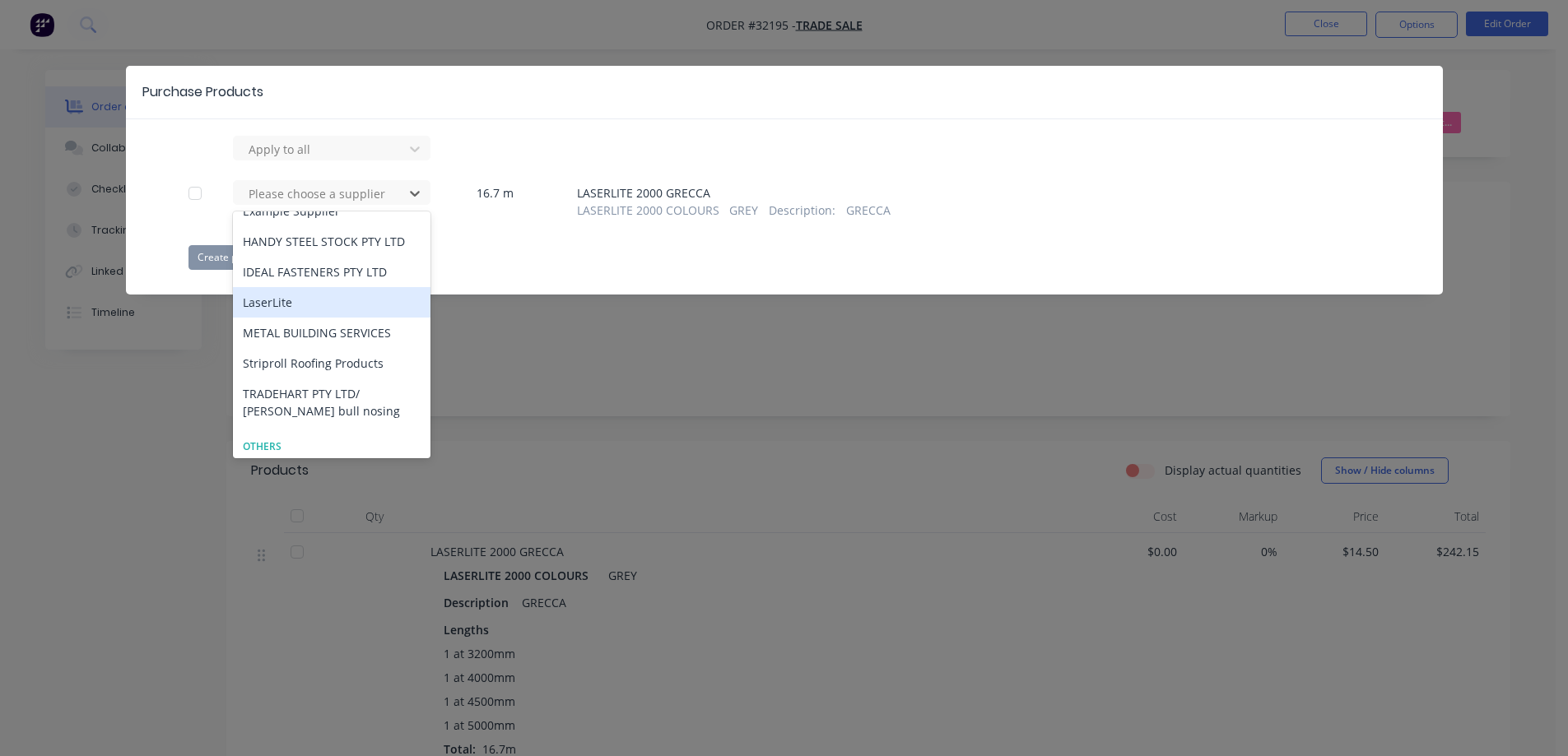
click at [334, 308] on div "LaserLite" at bounding box center [332, 303] width 198 height 31
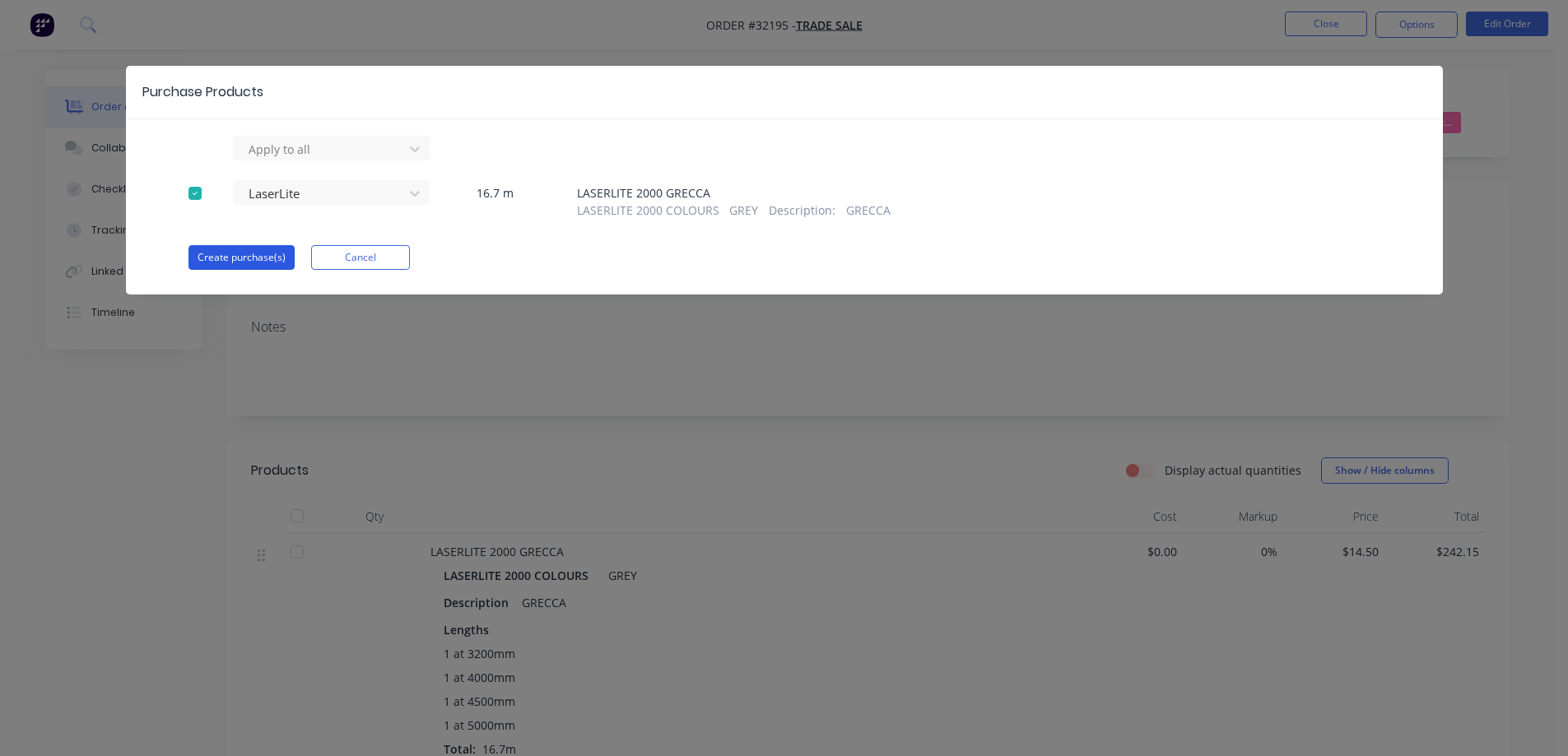
click at [257, 258] on button "Create purchase(s)" at bounding box center [241, 257] width 106 height 25
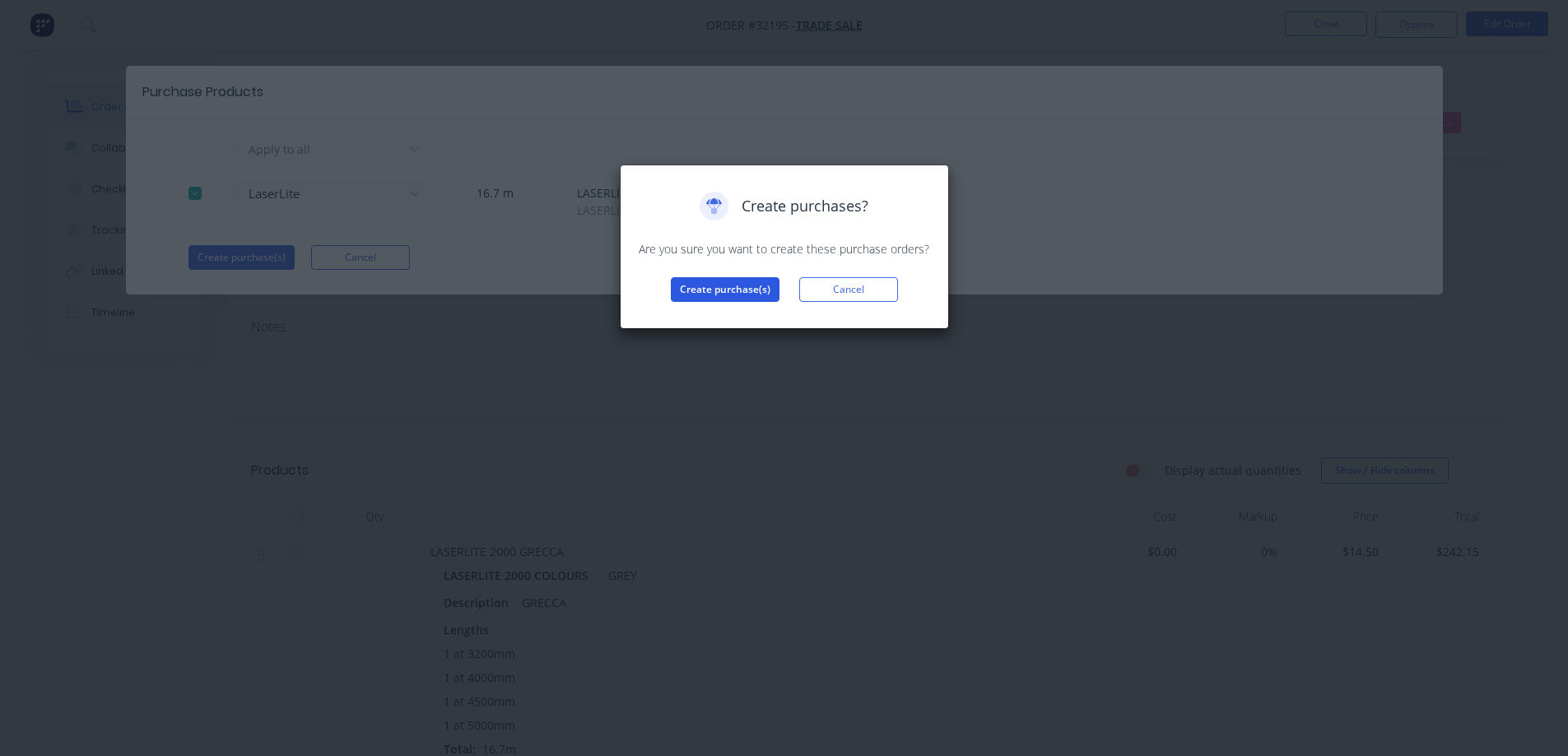
click at [729, 289] on button "Create purchase(s)" at bounding box center [725, 290] width 109 height 25
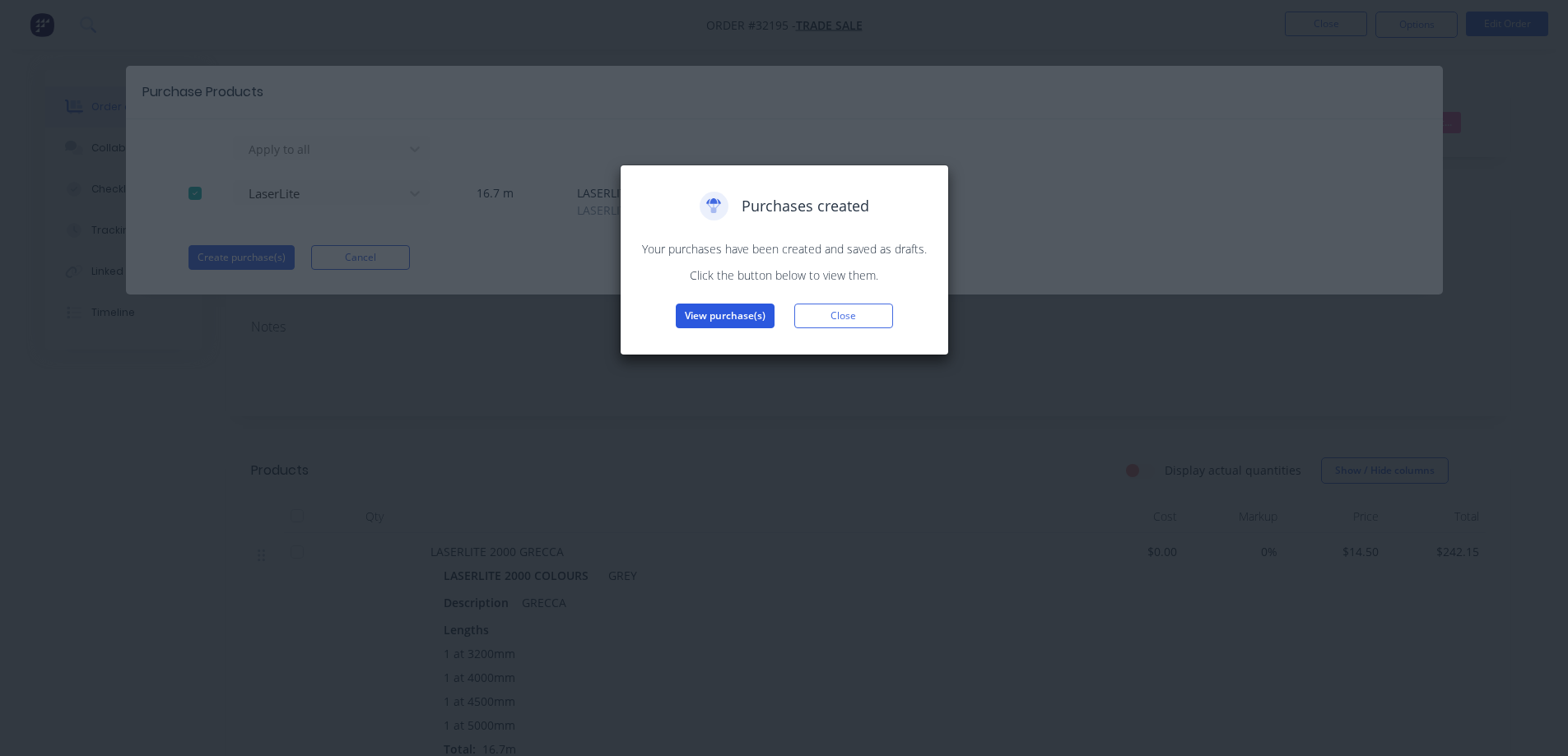
click at [720, 317] on button "View purchase(s)" at bounding box center [725, 316] width 98 height 25
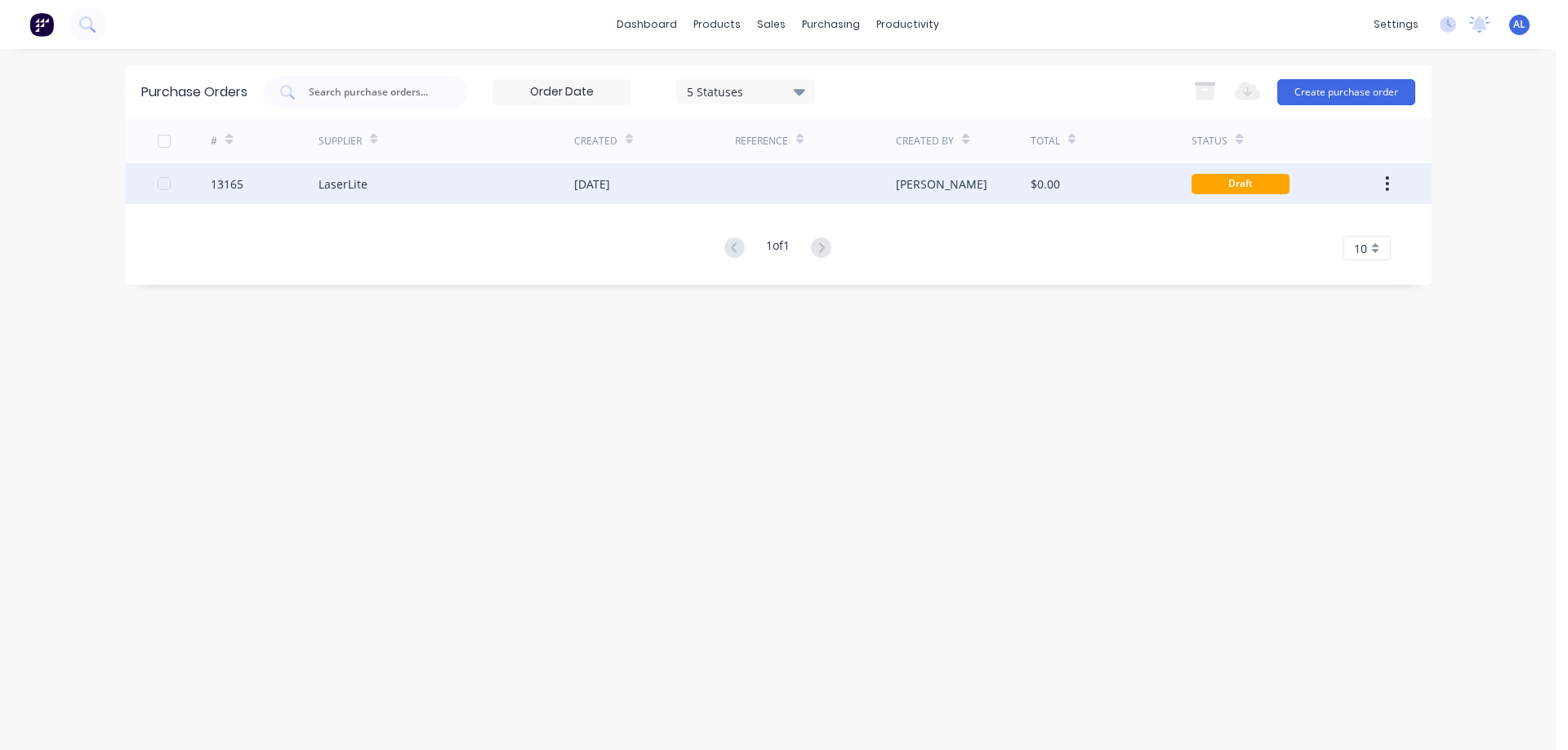
click at [876, 186] on div at bounding box center [815, 184] width 161 height 41
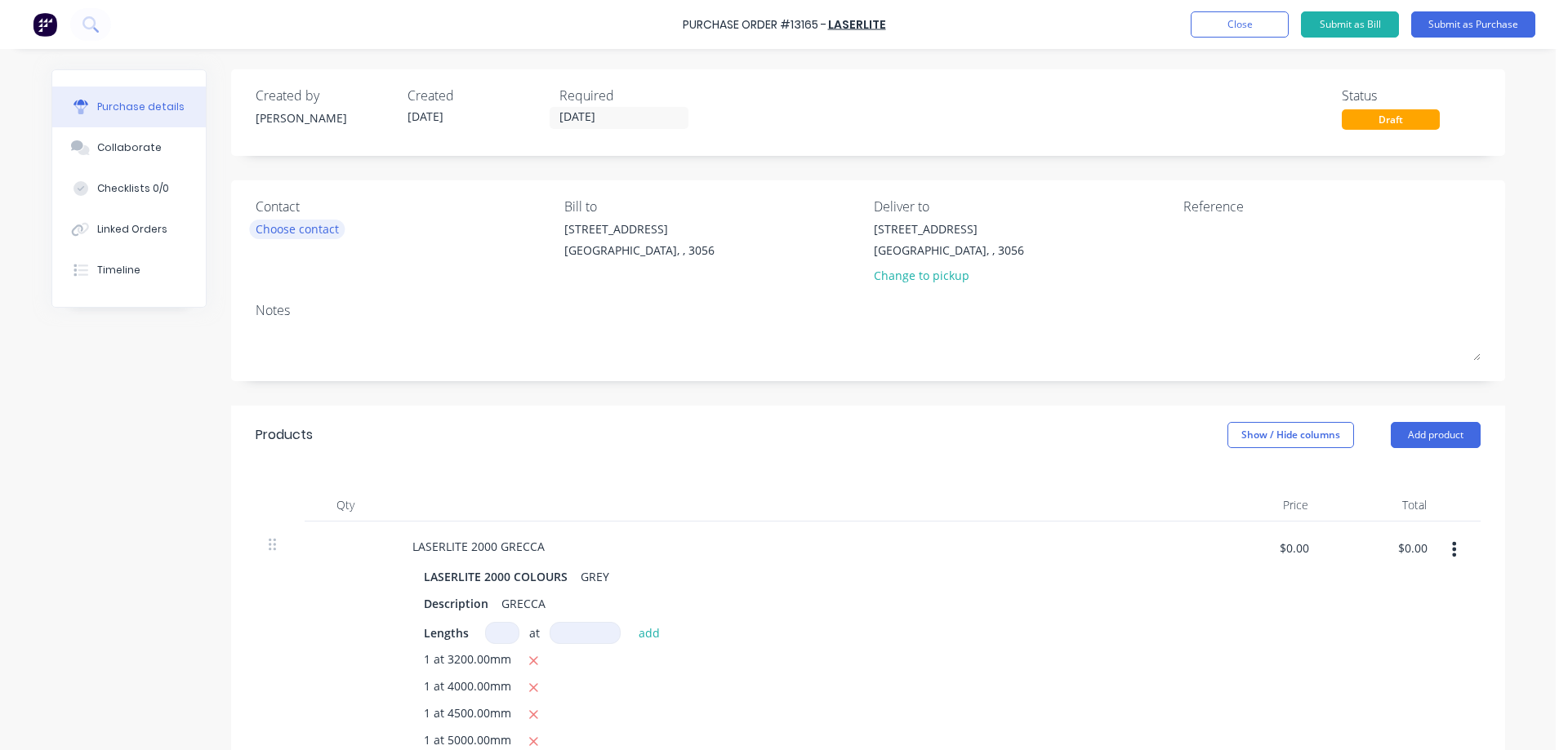
click at [326, 226] on div "Choose contact" at bounding box center [297, 229] width 83 height 17
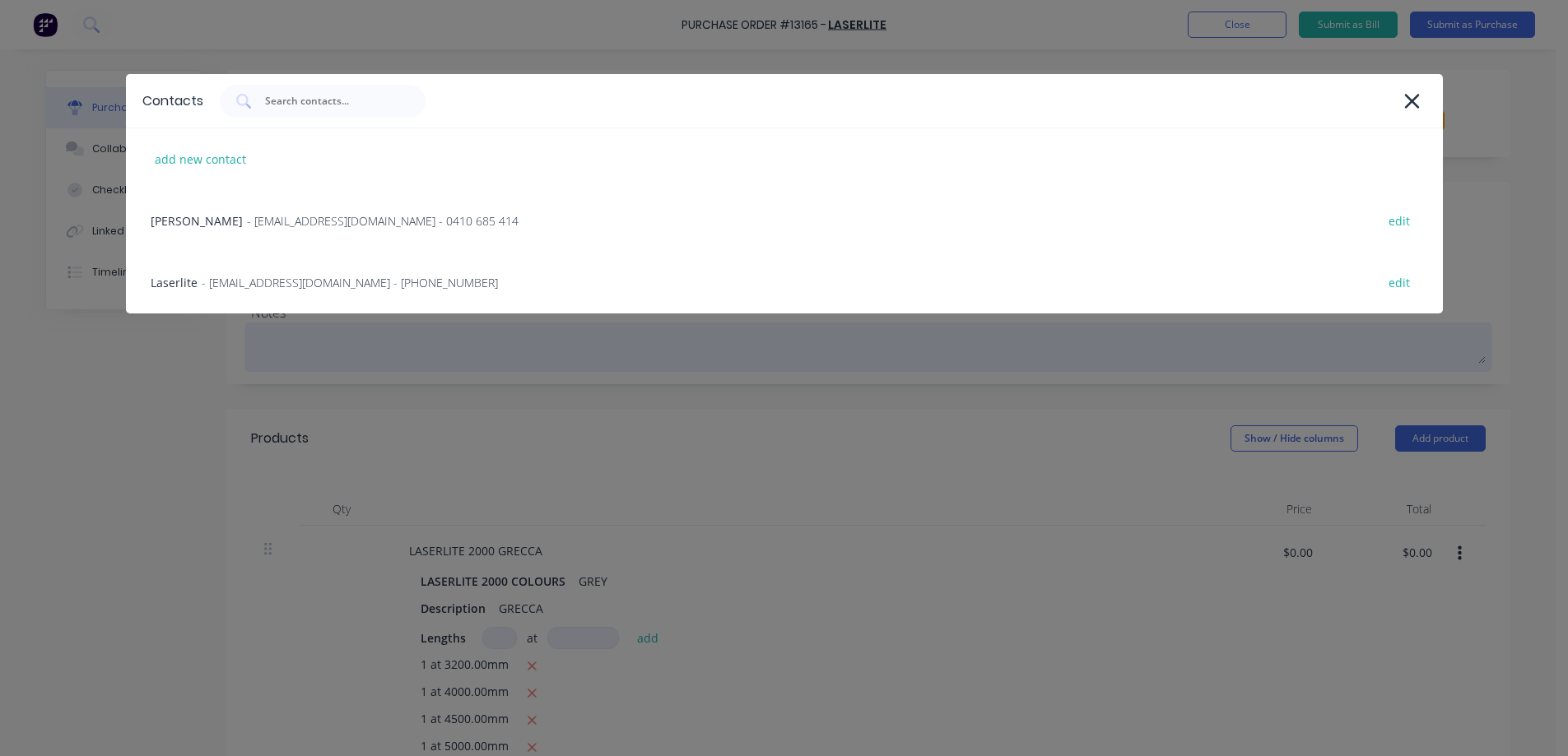
drag, startPoint x: 358, startPoint y: 289, endPoint x: 396, endPoint y: 341, distance: 64.4
click at [360, 289] on span "- [EMAIL_ADDRESS][DOMAIN_NAME] - [PHONE_NUMBER]" at bounding box center [349, 283] width 296 height 17
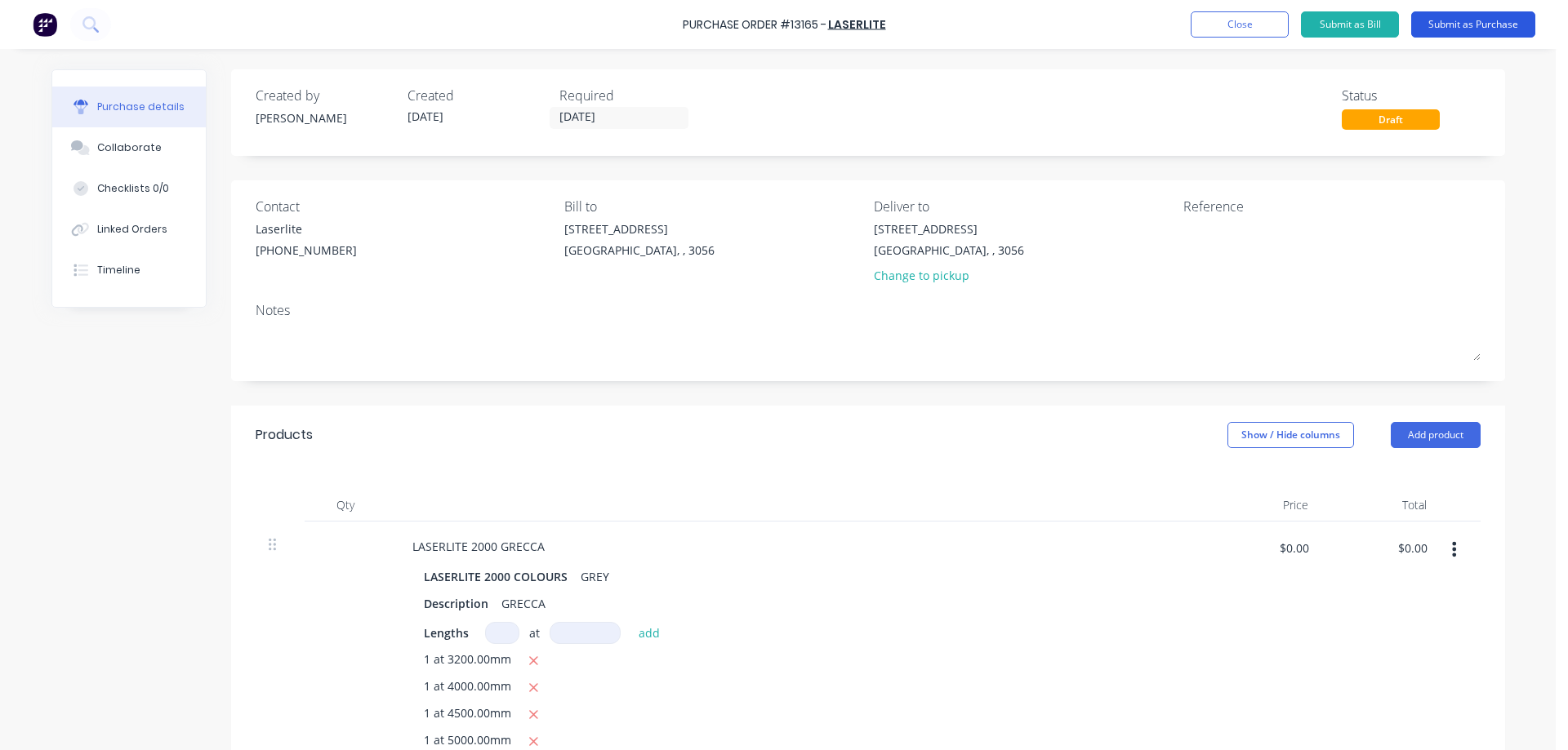
click at [1485, 25] on button "Submit as Purchase" at bounding box center [1473, 24] width 124 height 26
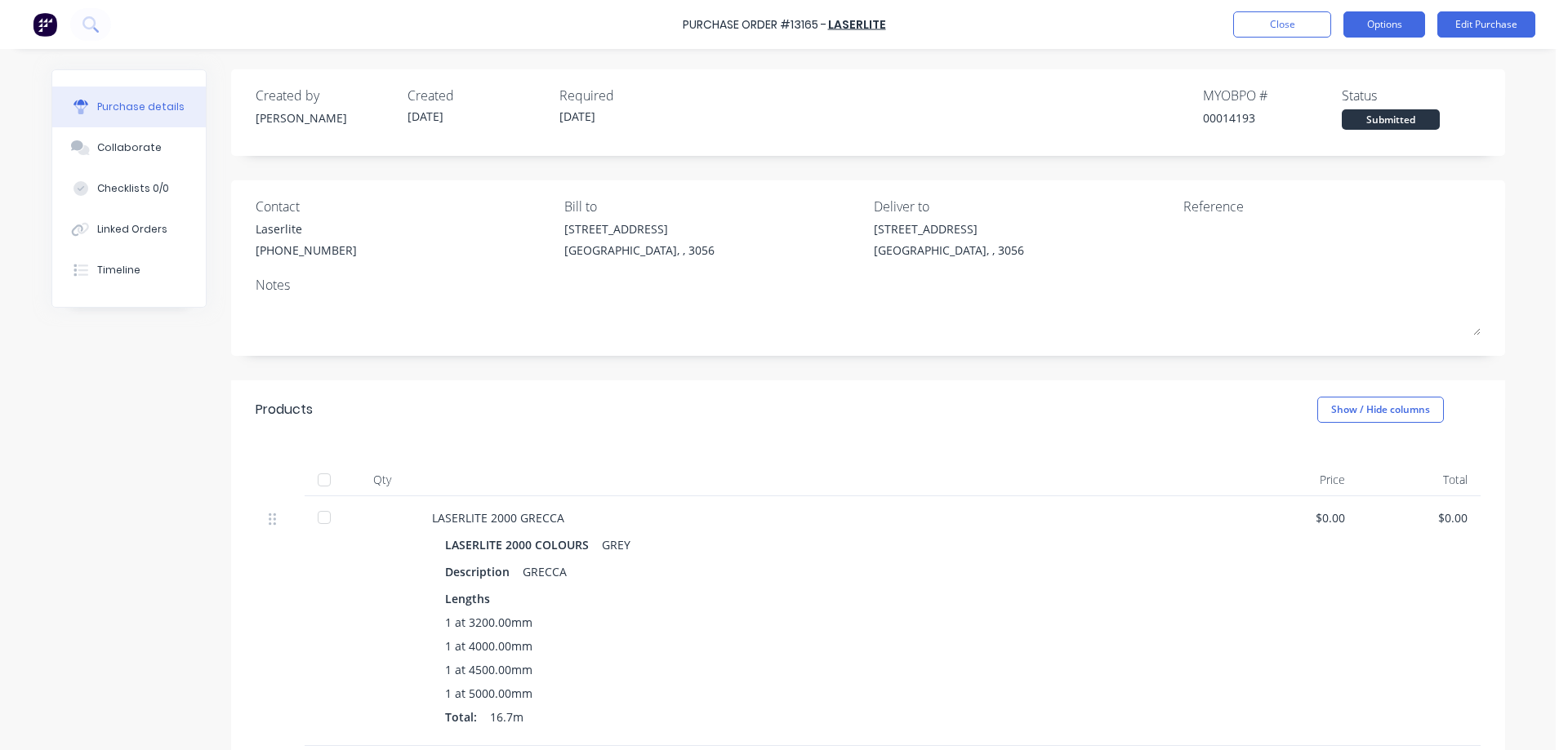
click at [1377, 28] on button "Options" at bounding box center [1383, 24] width 81 height 26
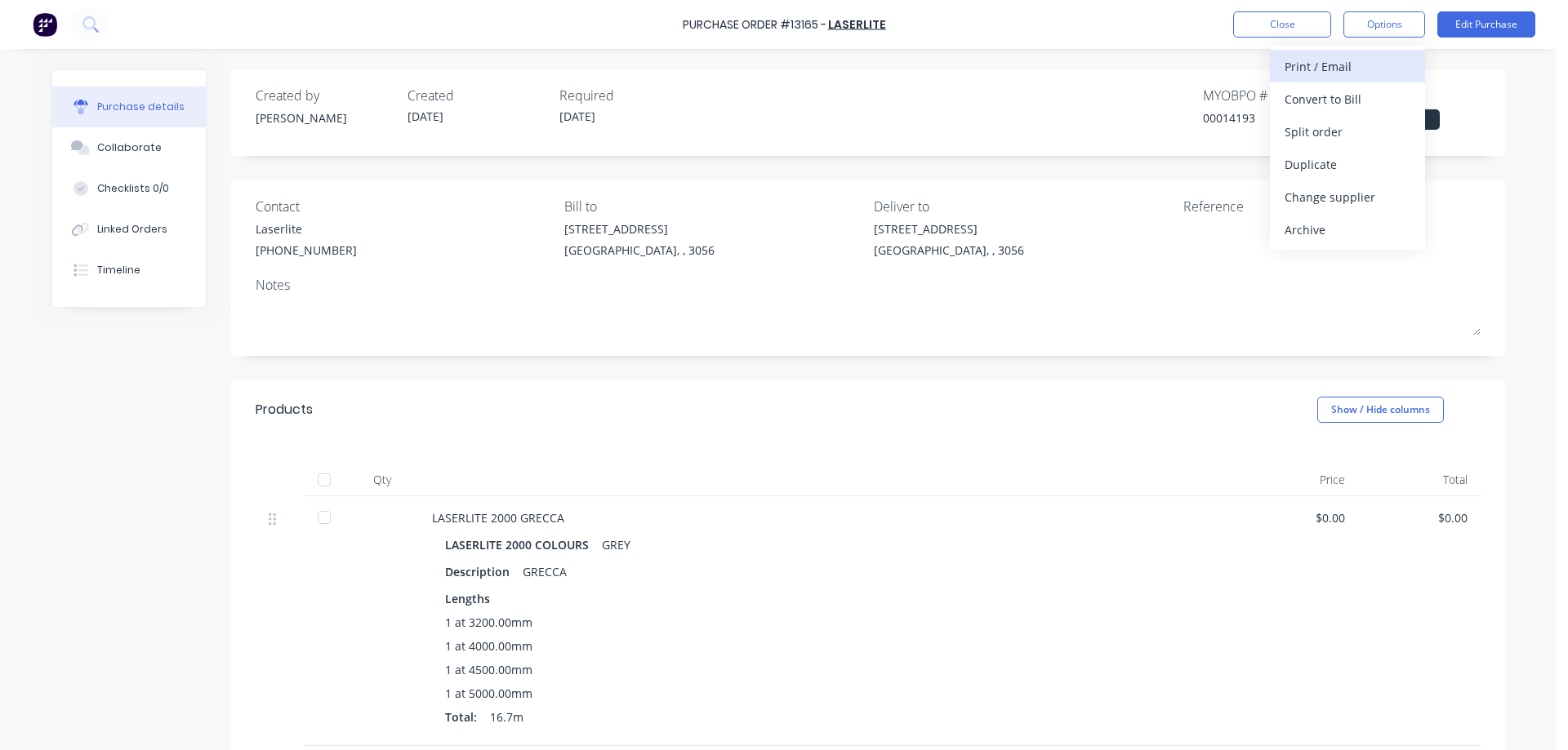
click at [1345, 68] on div "Print / Email" at bounding box center [1346, 66] width 125 height 24
click at [1358, 139] on div "Without pricing" at bounding box center [1346, 131] width 125 height 24
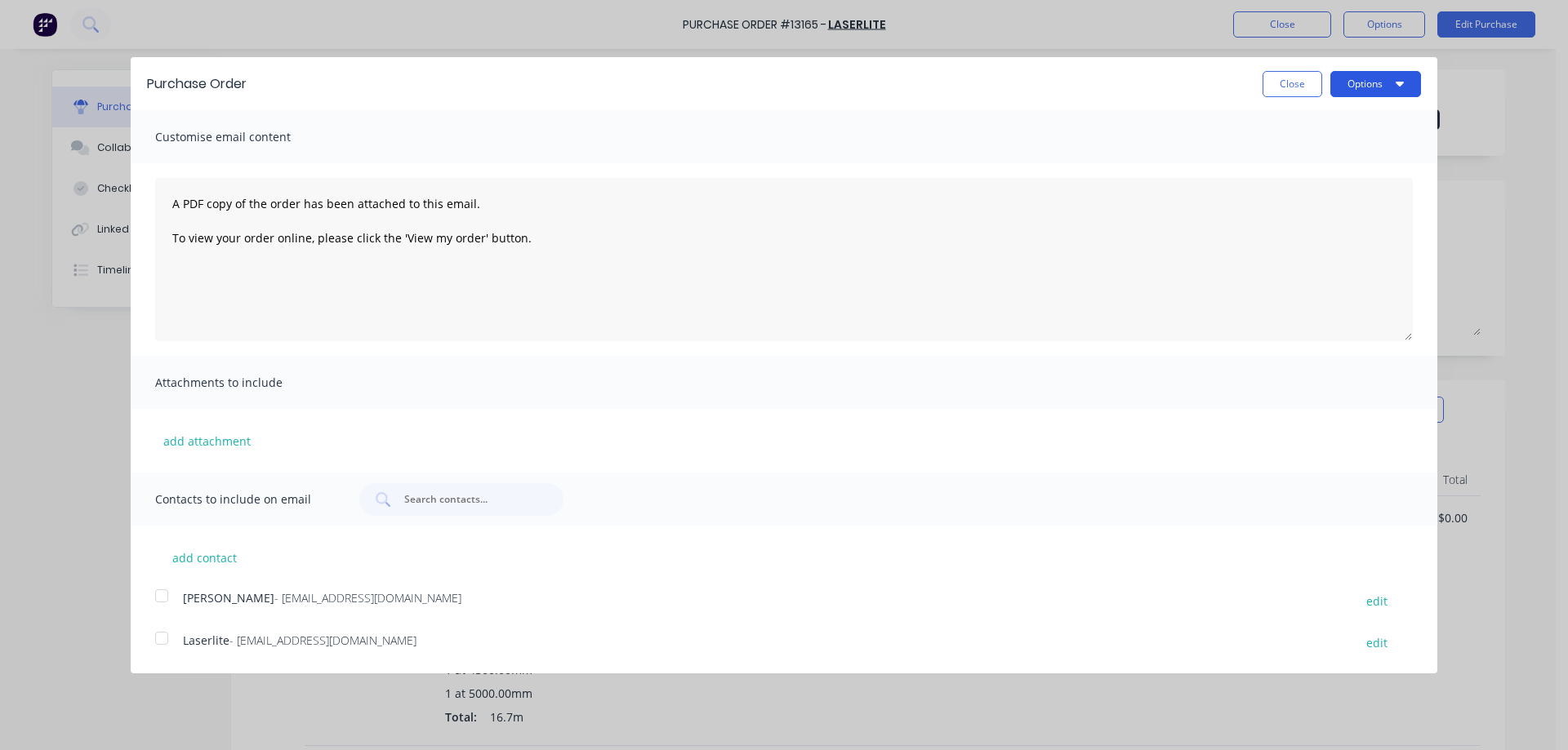
click at [1369, 92] on button "Options" at bounding box center [1375, 83] width 91 height 26
click at [1317, 129] on div "Print" at bounding box center [1342, 125] width 125 height 24
drag, startPoint x: 170, startPoint y: 638, endPoint x: 178, endPoint y: 632, distance: 10.0
click at [173, 637] on div at bounding box center [162, 638] width 33 height 33
click at [1401, 87] on icon "button" at bounding box center [1400, 83] width 9 height 13
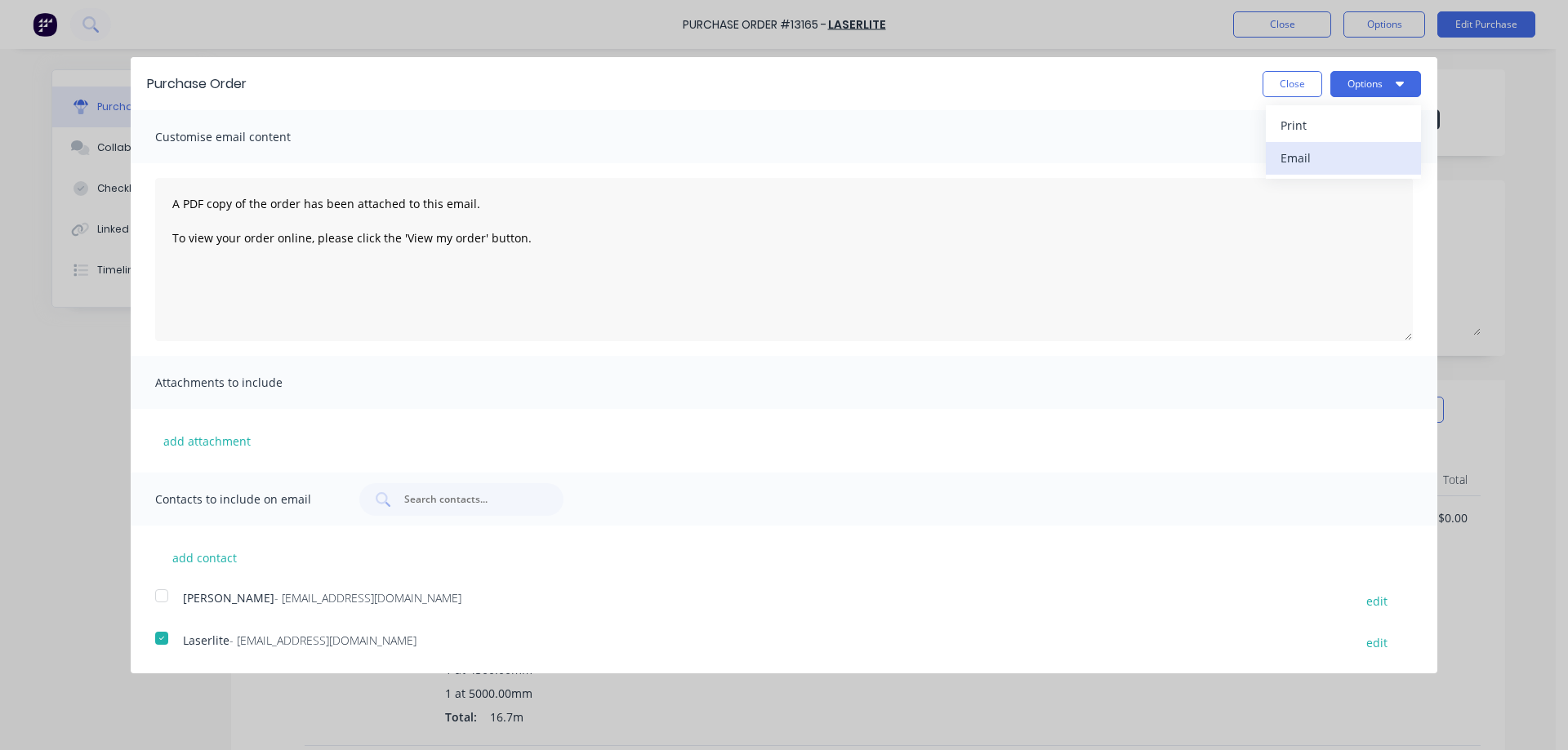
click at [1347, 159] on div "Email" at bounding box center [1342, 158] width 125 height 24
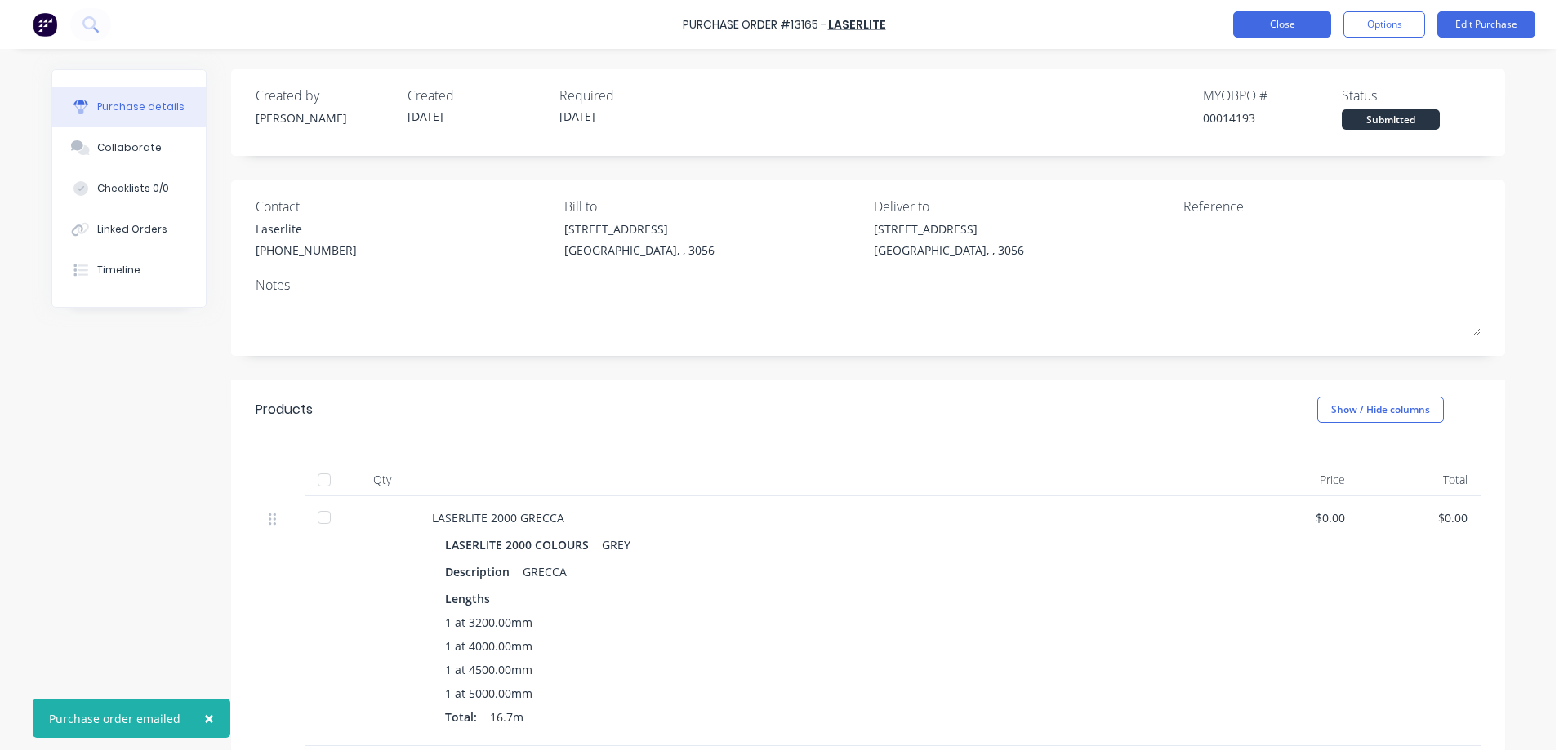
click at [1268, 19] on button "Close" at bounding box center [1282, 24] width 98 height 26
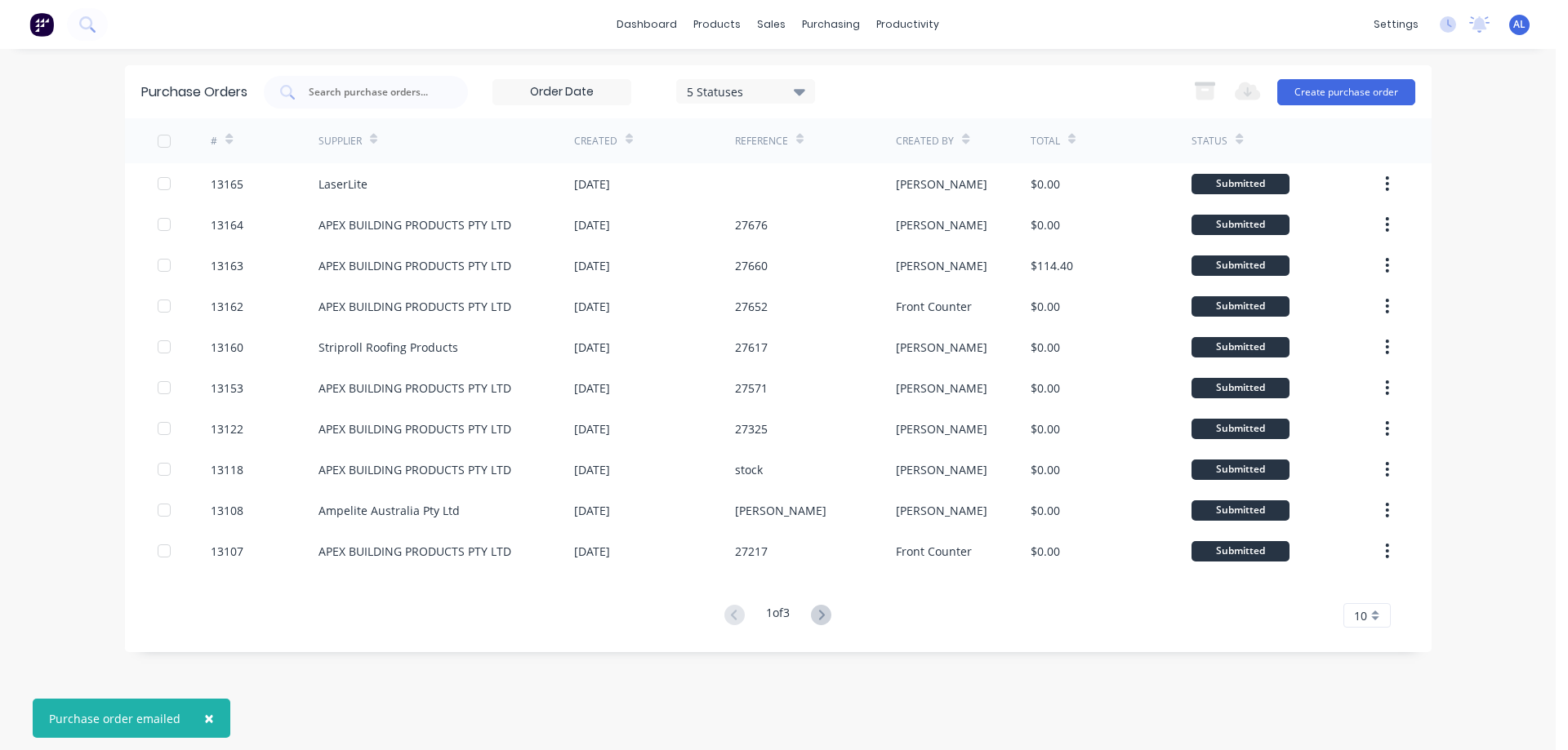
click at [42, 25] on img at bounding box center [42, 25] width 25 height 25
